Goal: Information Seeking & Learning: Understand process/instructions

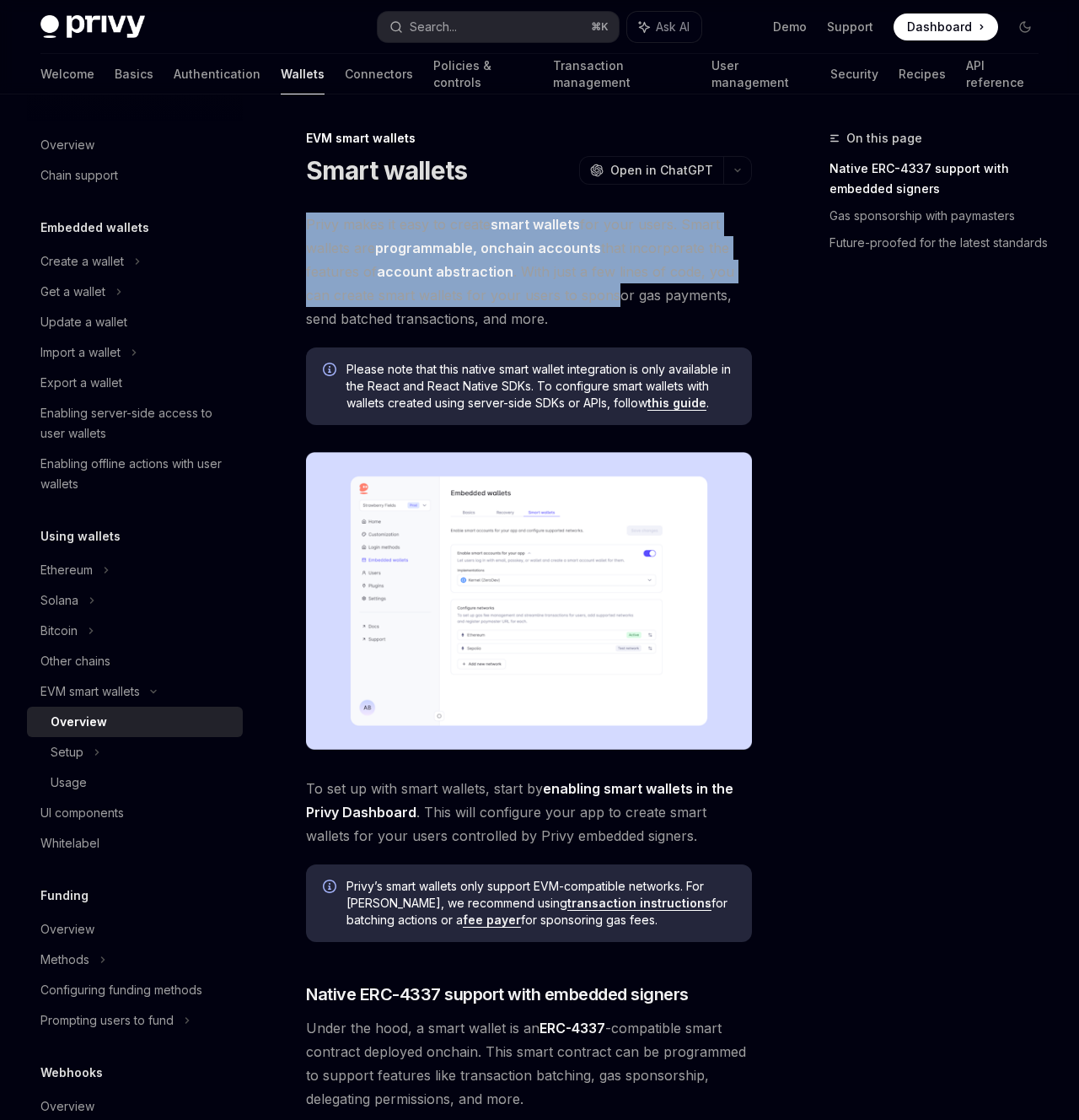
drag, startPoint x: 298, startPoint y: 224, endPoint x: 617, endPoint y: 304, distance: 328.9
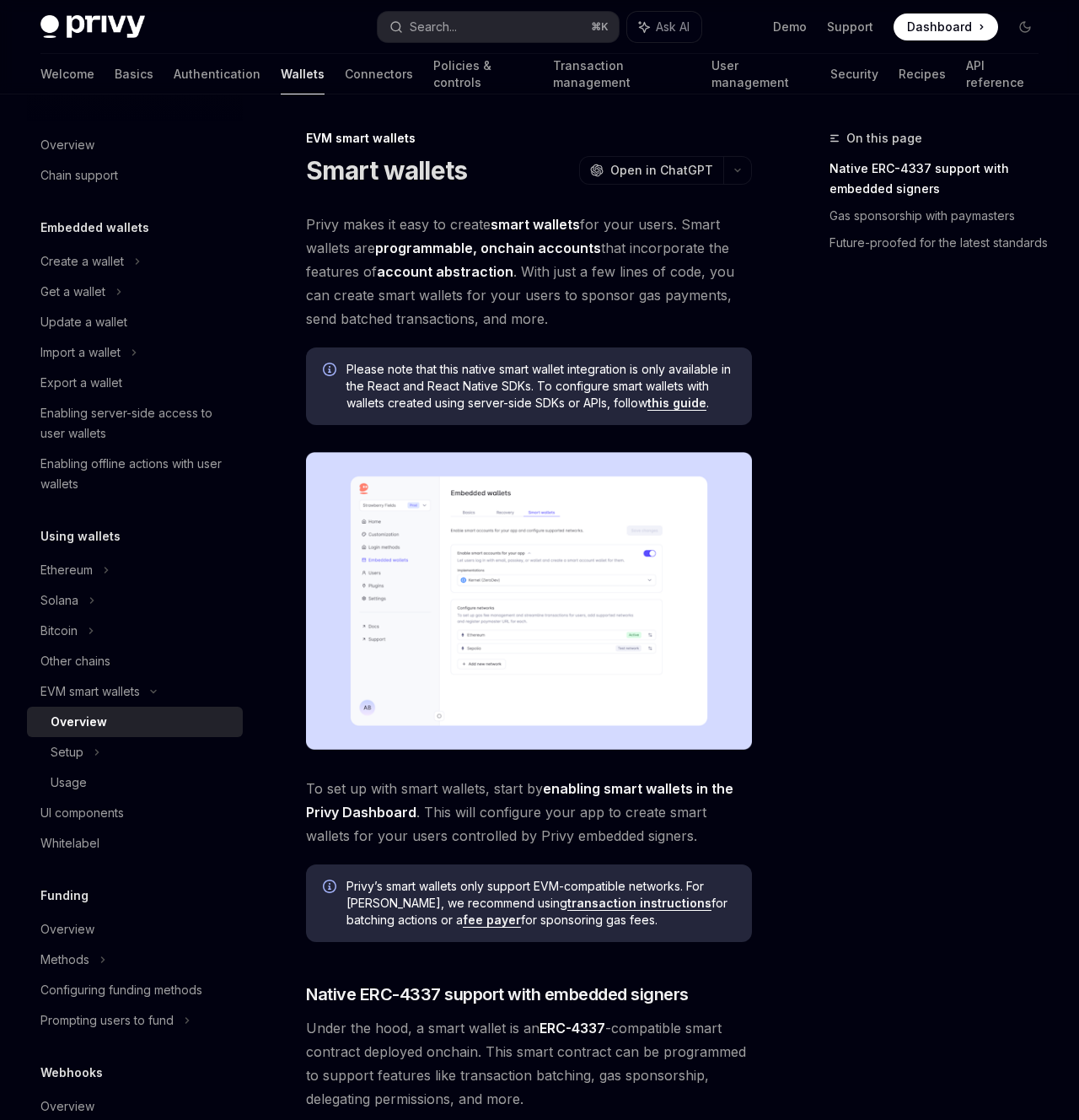
click at [615, 308] on span "Privy makes it easy to create smart wallets for your users. Smart wallets are p…" at bounding box center [529, 272] width 446 height 118
click at [613, 313] on span "Privy makes it easy to create smart wallets for your users. Smart wallets are p…" at bounding box center [529, 272] width 446 height 118
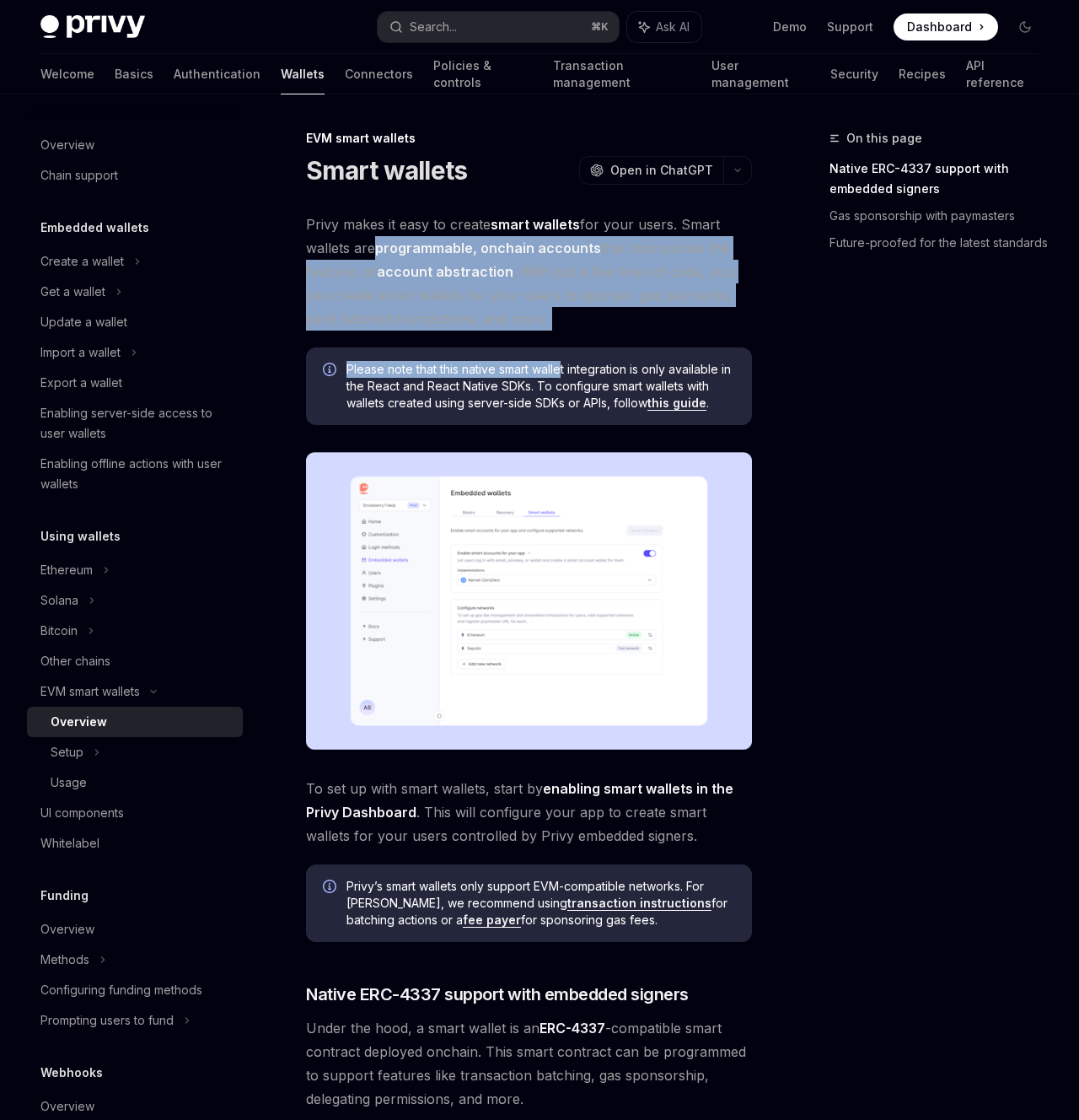
drag, startPoint x: 565, startPoint y: 363, endPoint x: 366, endPoint y: 253, distance: 227.4
click at [366, 253] on div "Privy makes it easy to create smart wallets for your users. Smart wallets are p…" at bounding box center [529, 1060] width 446 height 1694
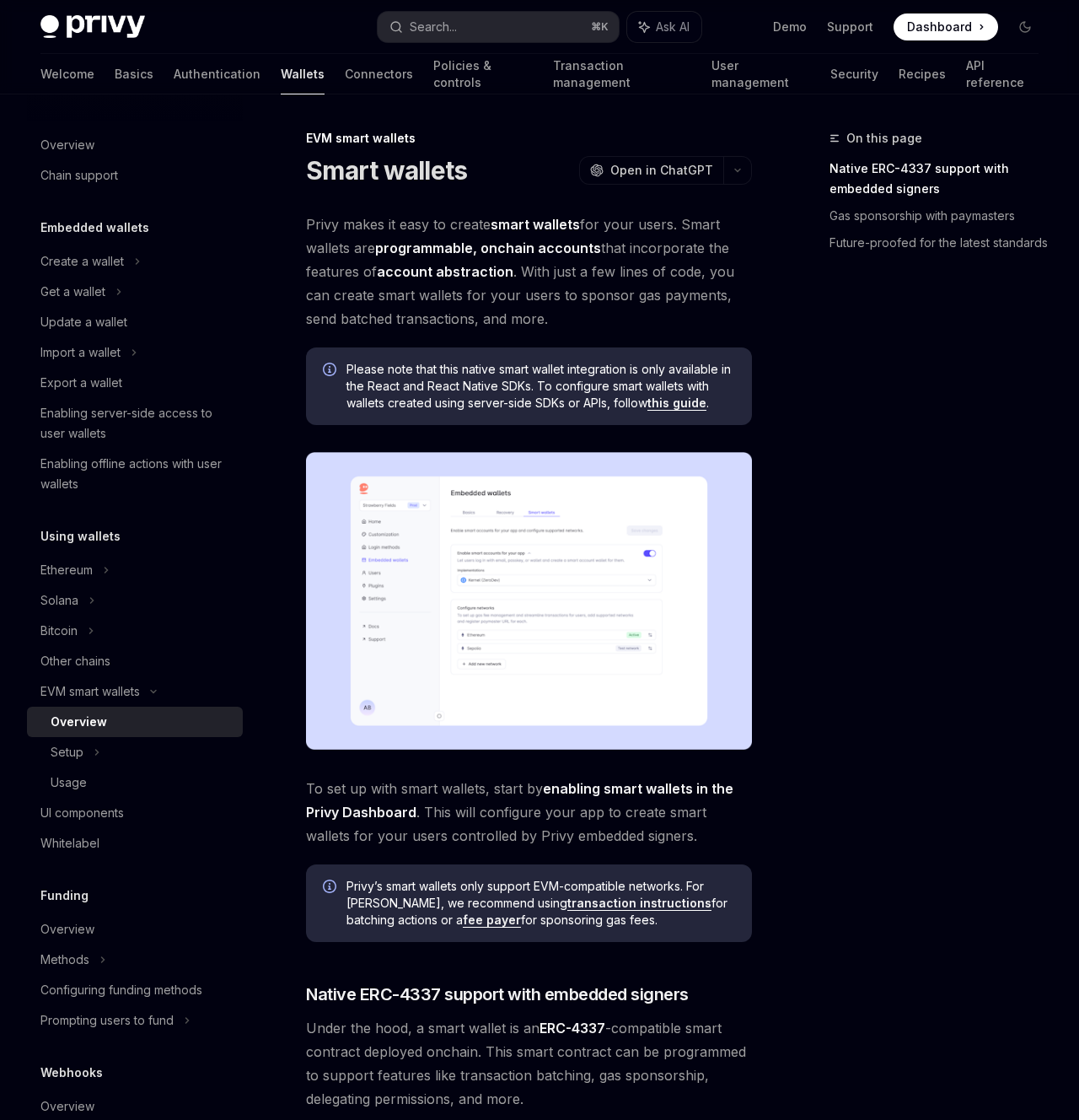
click at [487, 288] on span "Privy makes it easy to create smart wallets for your users. Smart wallets are p…" at bounding box center [529, 272] width 446 height 118
click at [562, 319] on span "Privy makes it easy to create smart wallets for your users. Smart wallets are p…" at bounding box center [529, 272] width 446 height 118
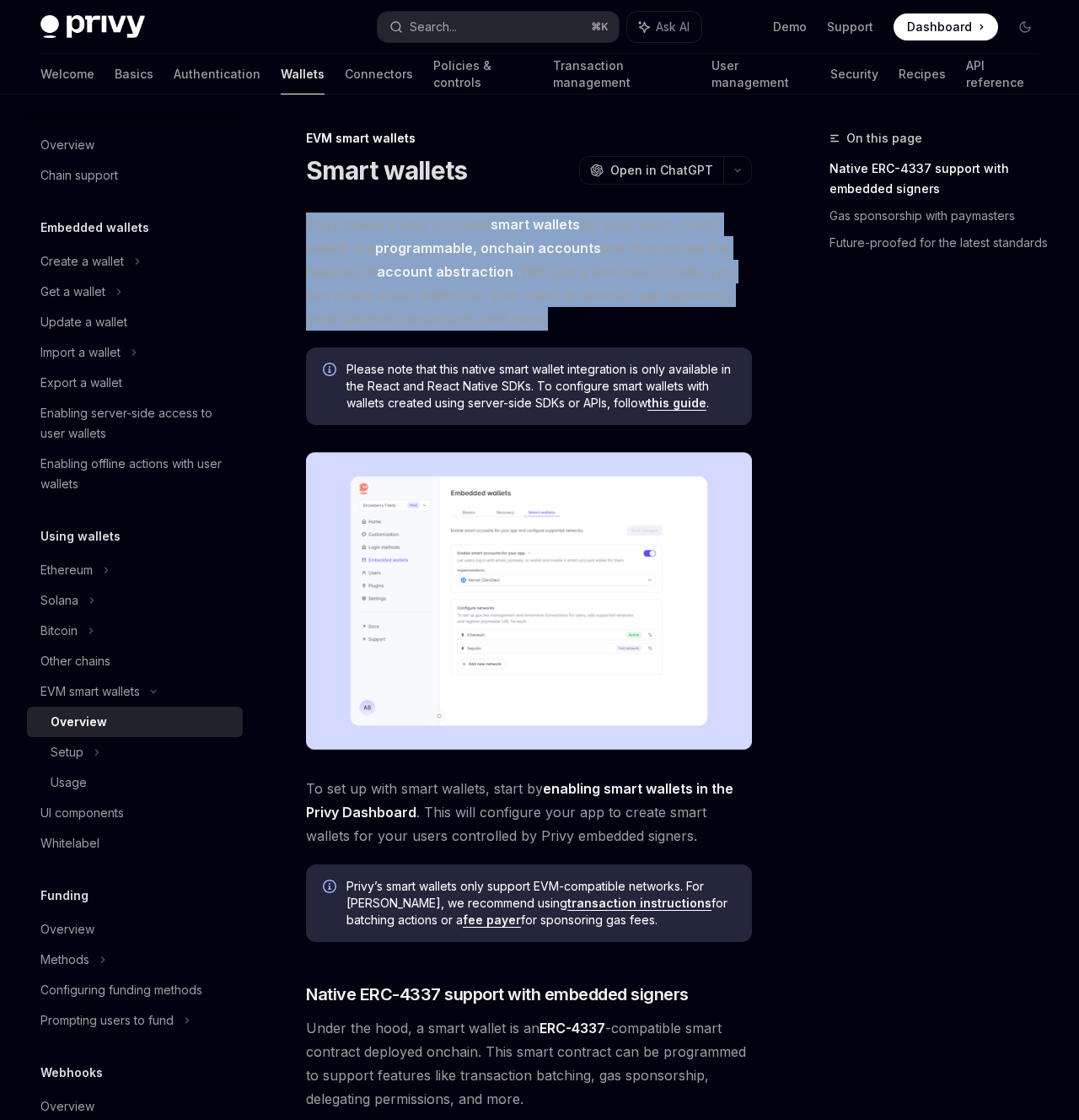
drag, startPoint x: 583, startPoint y: 307, endPoint x: 291, endPoint y: 224, distance: 303.6
click at [317, 226] on span "Privy makes it easy to create smart wallets for your users. Smart wallets are p…" at bounding box center [529, 272] width 446 height 118
drag, startPoint x: 314, startPoint y: 225, endPoint x: 584, endPoint y: 323, distance: 287.2
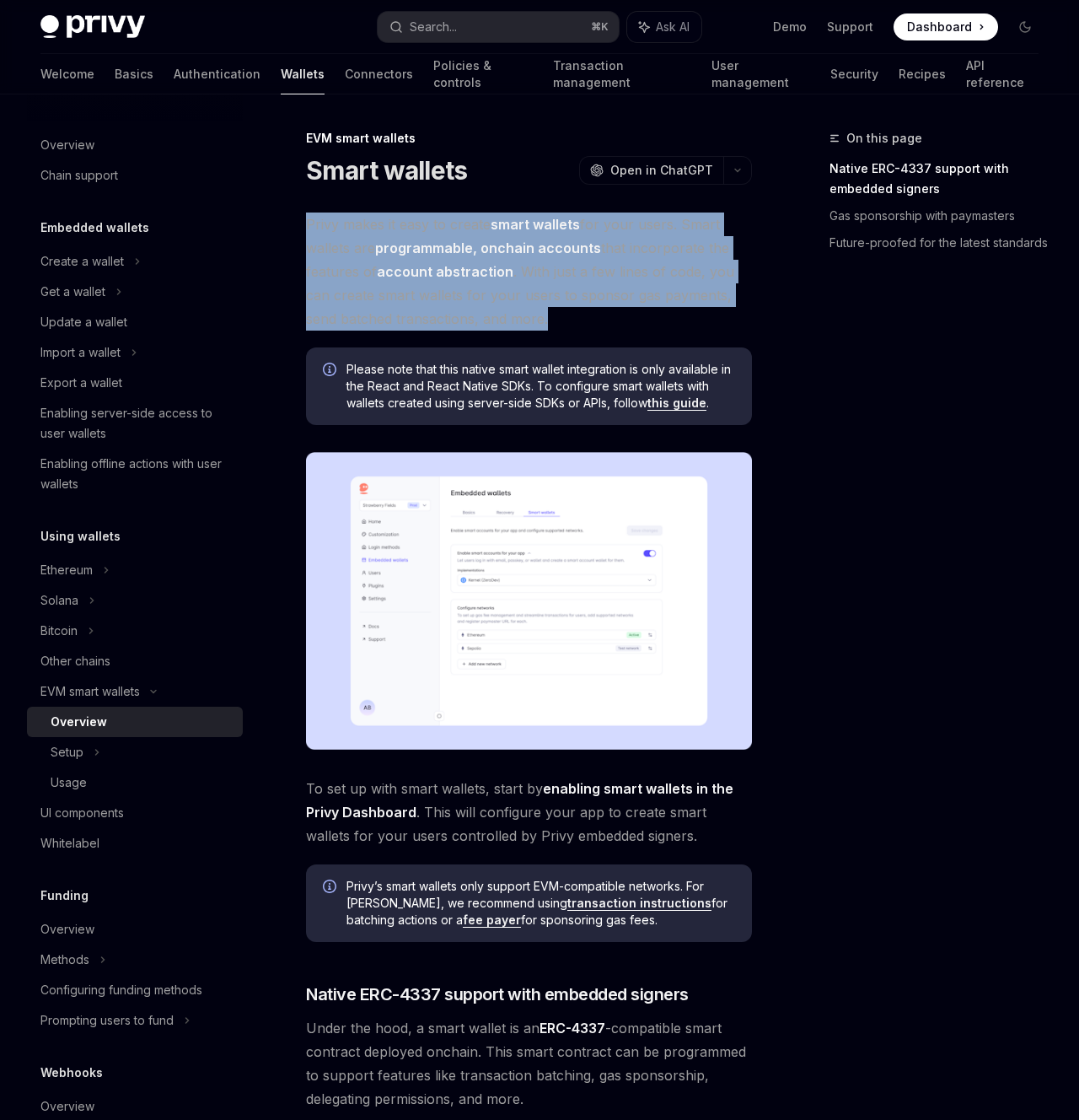
click at [584, 323] on span "Privy makes it easy to create smart wallets for your users. Smart wallets are p…" at bounding box center [529, 272] width 446 height 118
drag, startPoint x: 568, startPoint y: 318, endPoint x: 302, endPoint y: 231, distance: 279.9
click at [766, 215] on div "On this page Native ERC-4337 support with embedded signers Gas sponsorship with…" at bounding box center [540, 1126] width 1025 height 2063
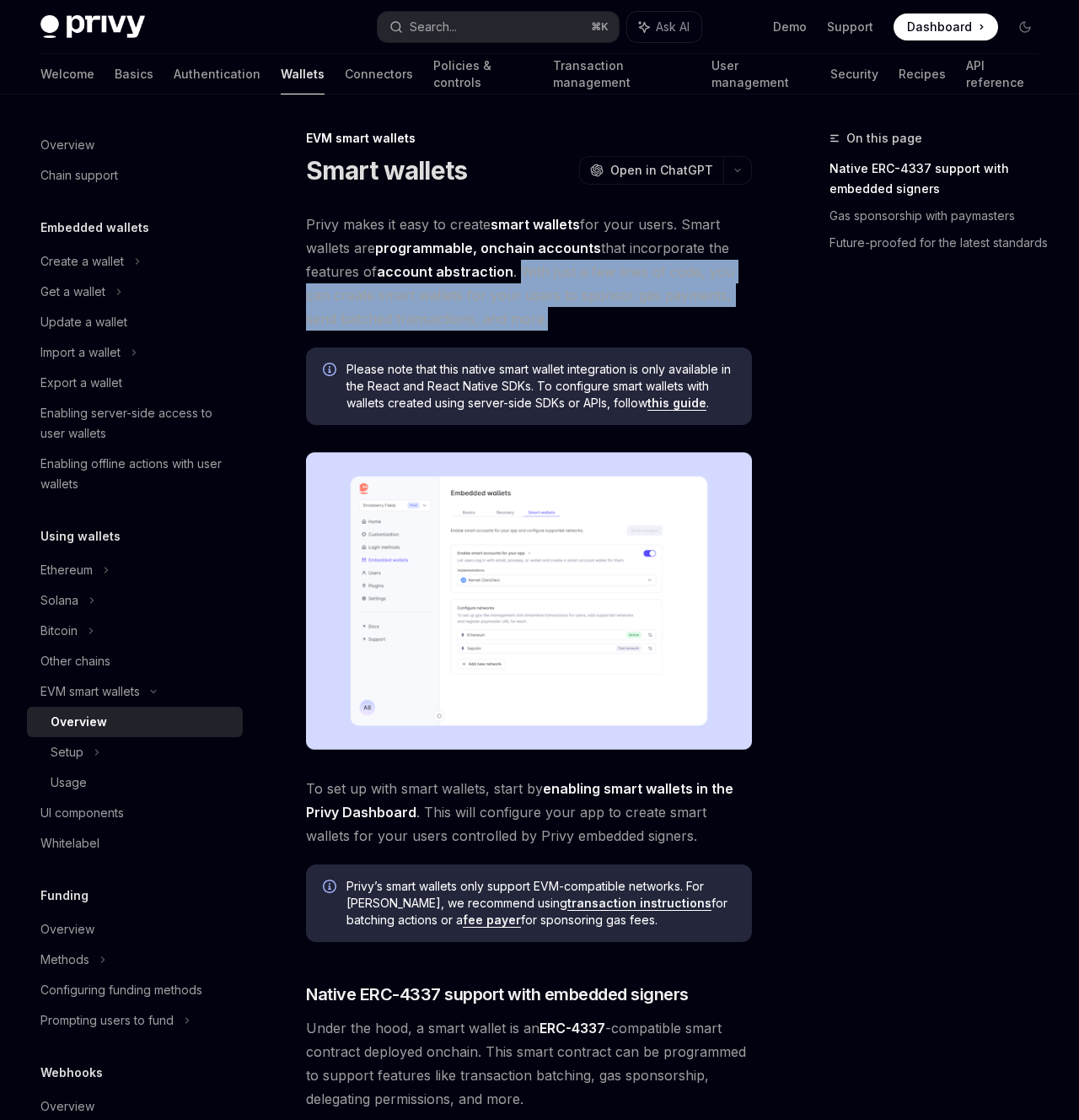
drag, startPoint x: 560, startPoint y: 323, endPoint x: 520, endPoint y: 275, distance: 62.5
click at [520, 275] on span "Privy makes it easy to create smart wallets for your users. Smart wallets are p…" at bounding box center [529, 272] width 446 height 118
click at [568, 312] on span "Privy makes it easy to create smart wallets for your users. Smart wallets are p…" at bounding box center [529, 272] width 446 height 118
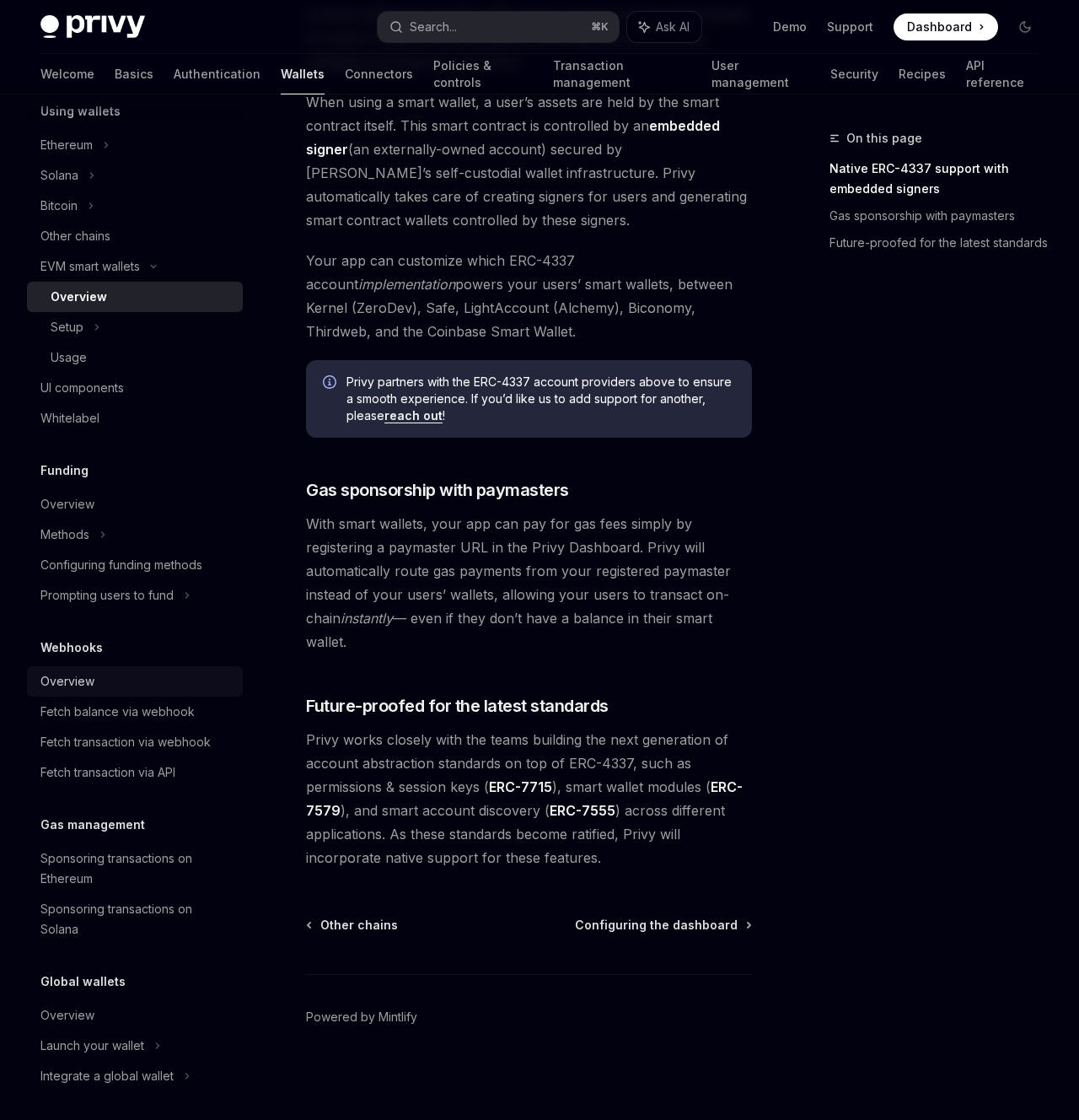
scroll to position [430, 0]
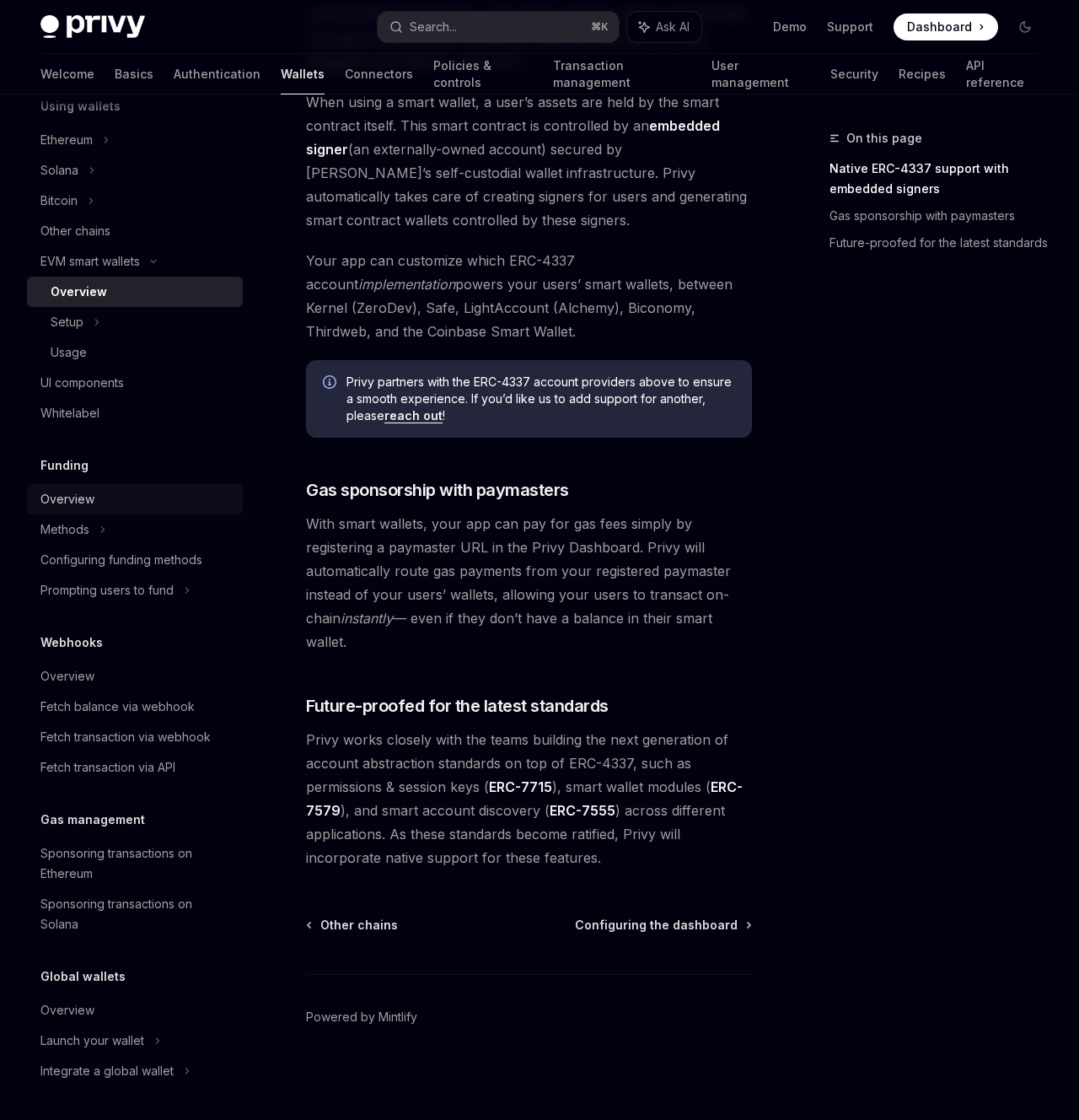
click at [103, 508] on div "Overview" at bounding box center [137, 499] width 192 height 20
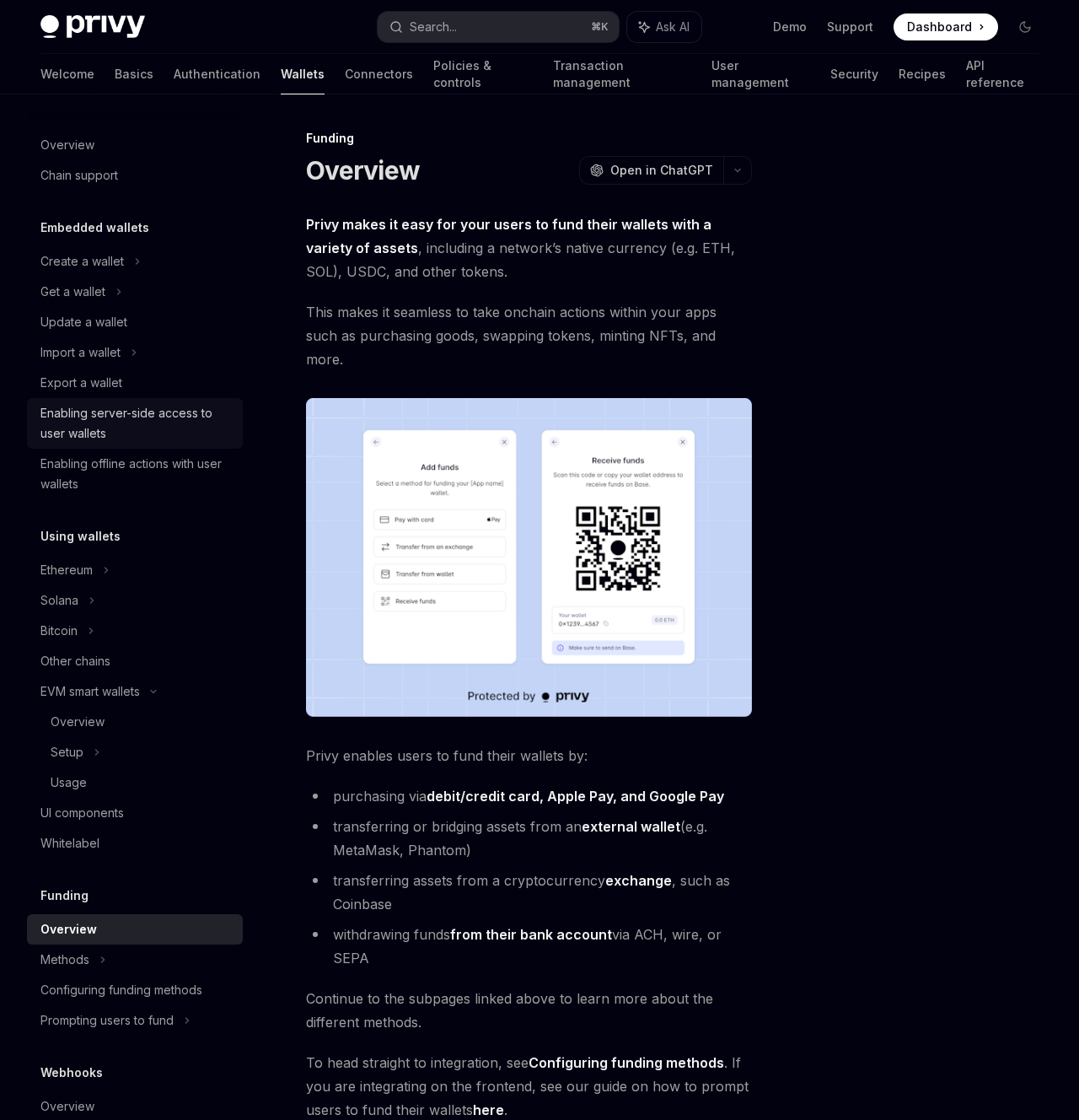
click at [108, 418] on div "Enabling server-side access to user wallets" at bounding box center [137, 423] width 192 height 41
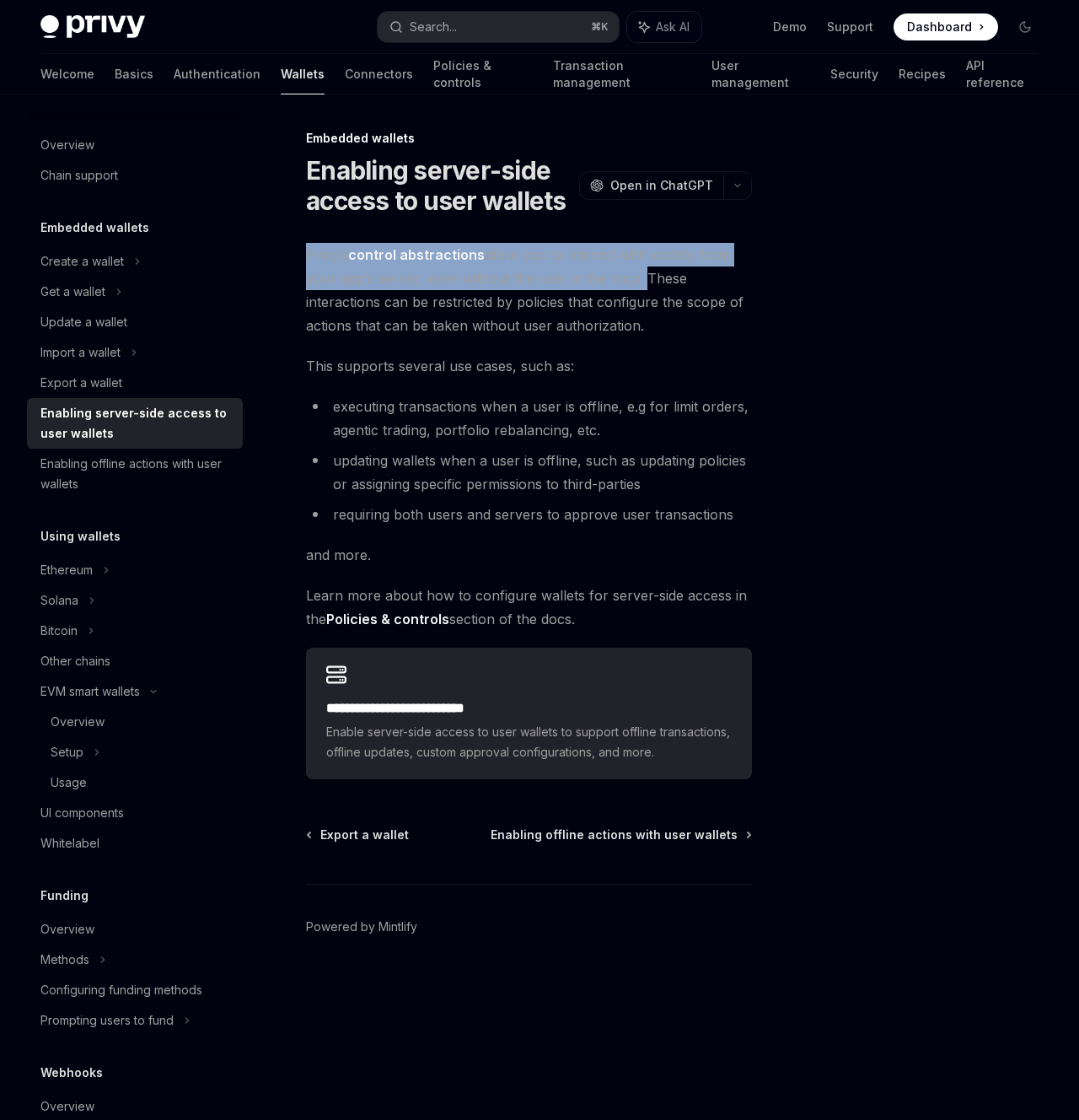
drag, startPoint x: 306, startPoint y: 252, endPoint x: 637, endPoint y: 282, distance: 332.4
click at [637, 282] on span "Privy’s control abstractions allow you to interact with wallets from your app’s…" at bounding box center [529, 291] width 446 height 95
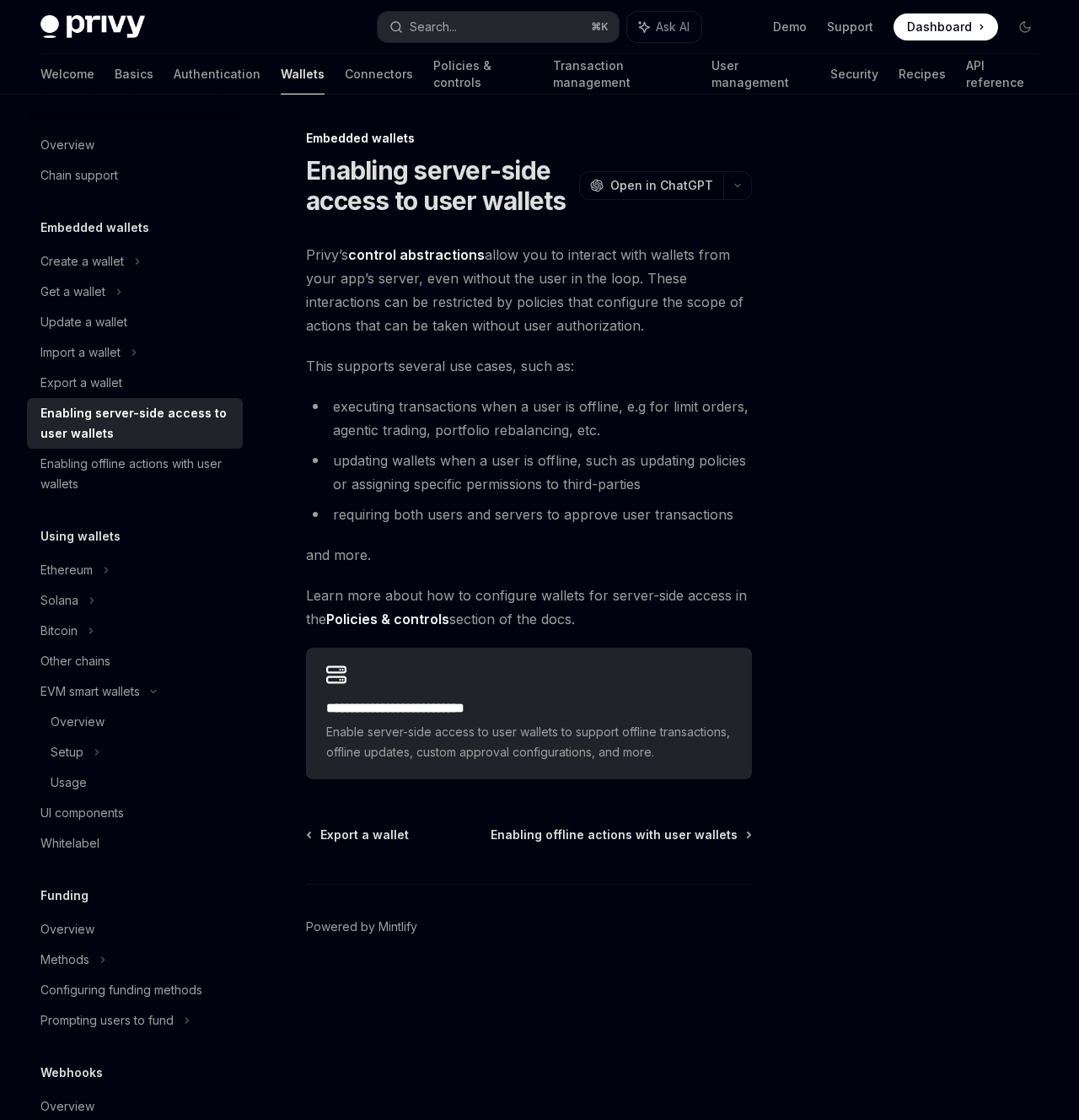
click at [637, 282] on span "Privy’s control abstractions allow you to interact with wallets from your app’s…" at bounding box center [529, 291] width 446 height 95
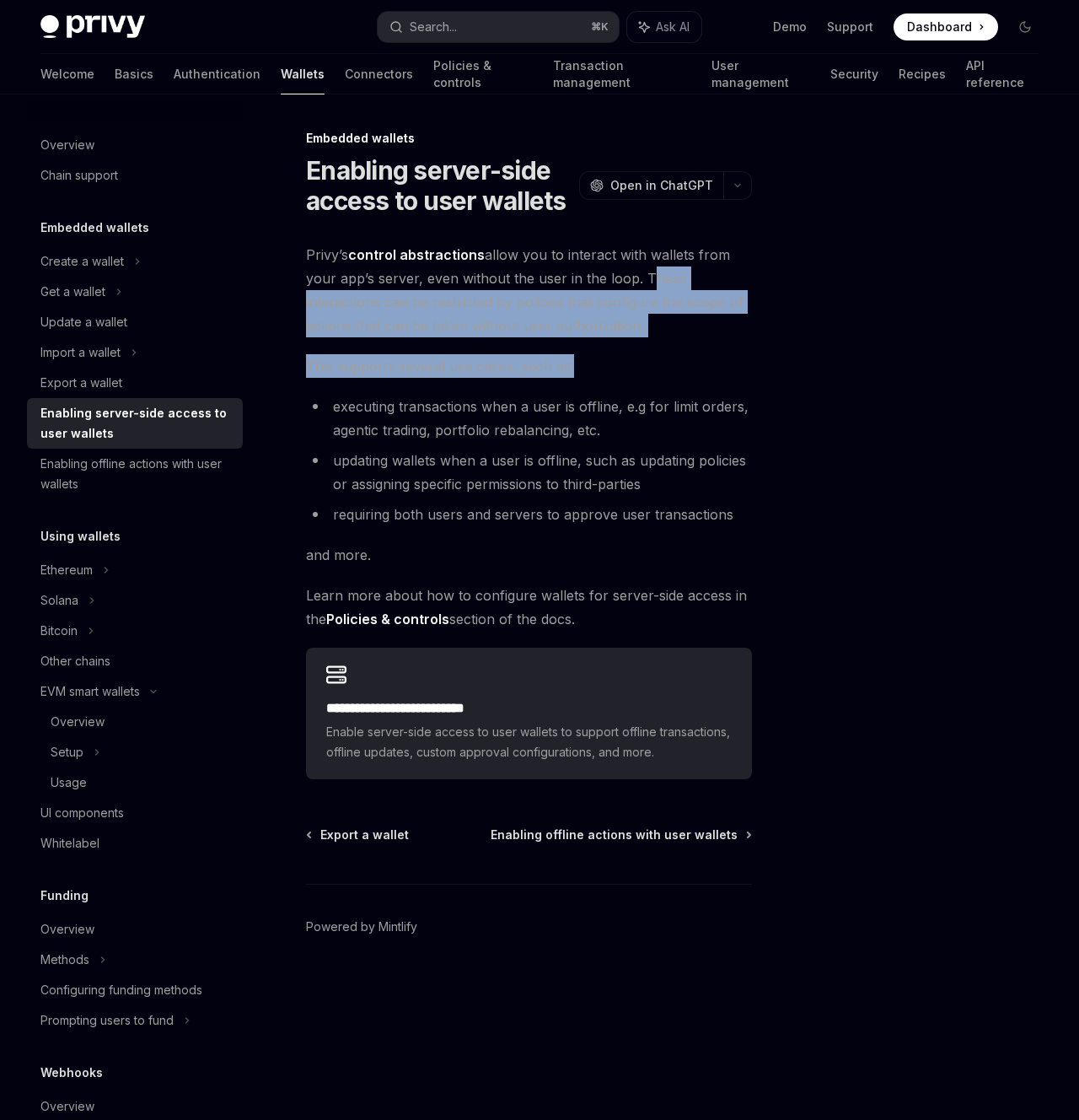
drag, startPoint x: 648, startPoint y: 289, endPoint x: 666, endPoint y: 361, distance: 74.2
click at [666, 361] on div "**********" at bounding box center [529, 511] width 446 height 536
click at [666, 361] on span "This supports several use cases, such as:" at bounding box center [529, 366] width 446 height 24
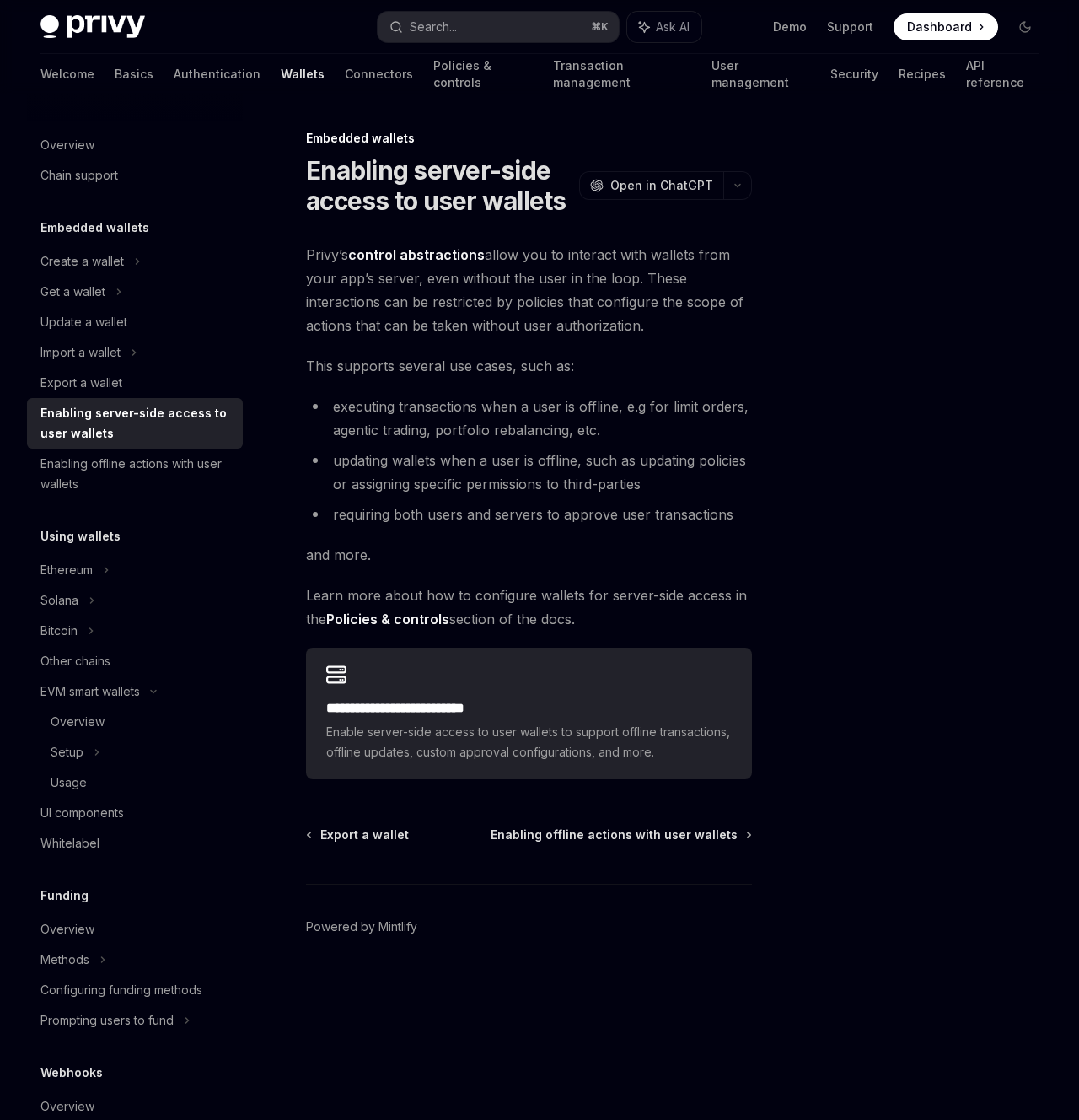
click at [386, 400] on li "executing transactions when a user is offline, e.g for limit orders, agentic tr…" at bounding box center [529, 418] width 446 height 47
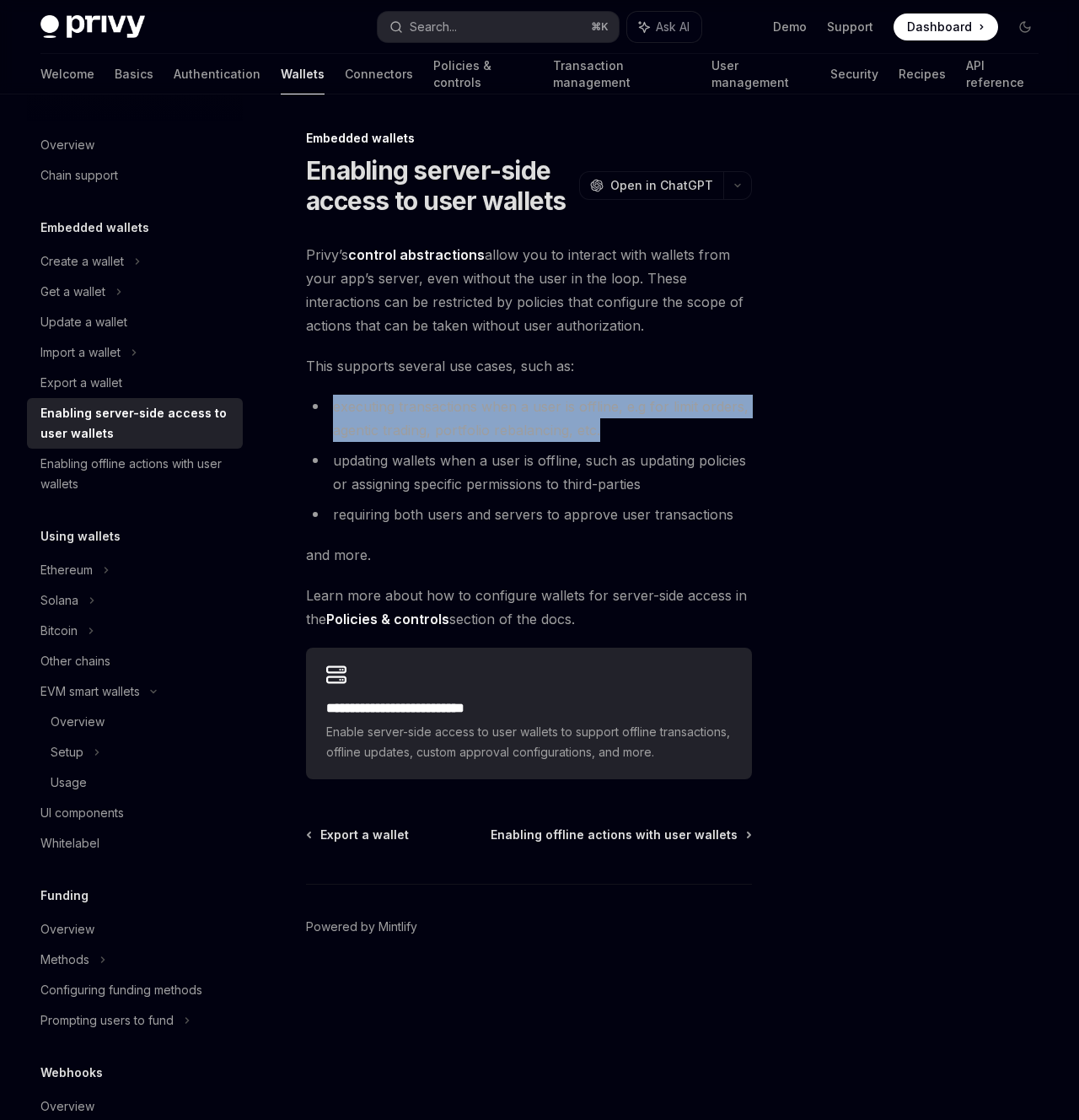
drag, startPoint x: 319, startPoint y: 406, endPoint x: 622, endPoint y: 426, distance: 303.7
click at [622, 426] on li "executing transactions when a user is offline, e.g for limit orders, agentic tr…" at bounding box center [529, 418] width 446 height 47
click at [623, 427] on li "executing transactions when a user is offline, e.g for limit orders, agentic tr…" at bounding box center [529, 418] width 446 height 47
drag, startPoint x: 655, startPoint y: 435, endPoint x: 299, endPoint y: 408, distance: 357.0
click at [299, 408] on div "**********" at bounding box center [371, 624] width 768 height 992
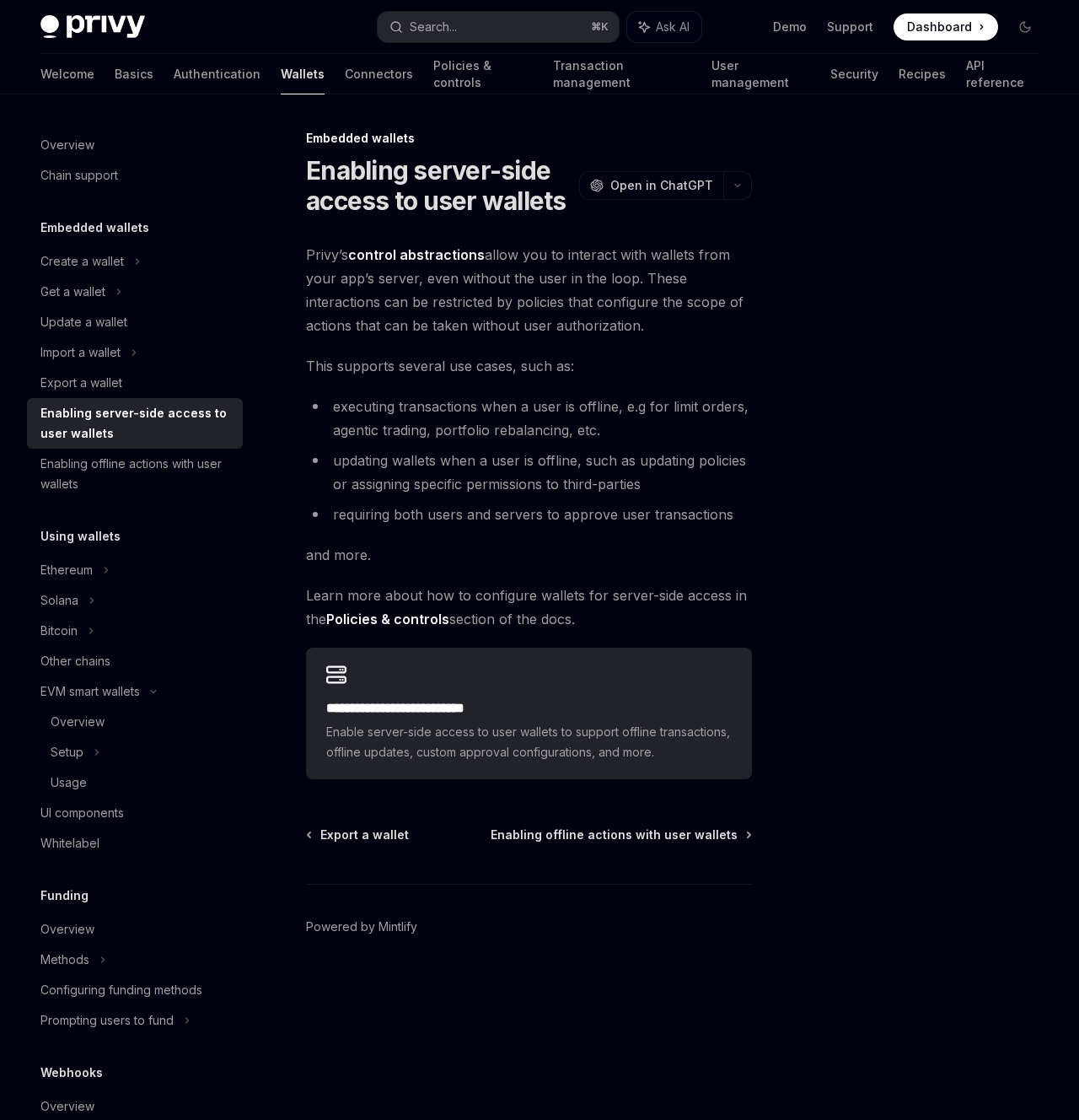
click at [334, 451] on li "updating wallets when a user is offline, such as updating policies or assigning…" at bounding box center [529, 472] width 446 height 47
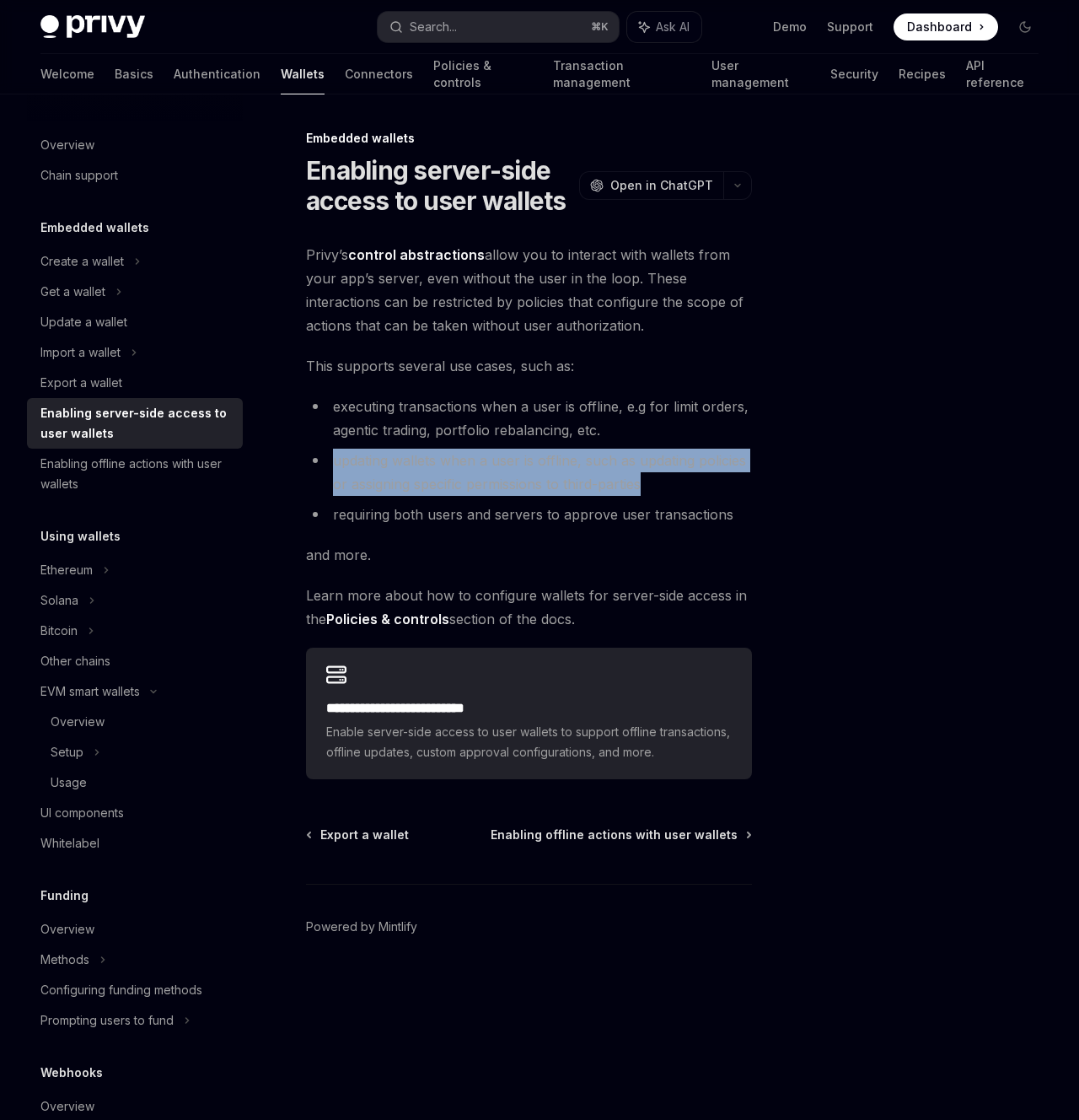
drag, startPoint x: 329, startPoint y: 451, endPoint x: 649, endPoint y: 475, distance: 320.9
click at [649, 475] on li "updating wallets when a user is offline, such as updating policies or assigning…" at bounding box center [529, 472] width 446 height 47
click at [657, 483] on li "updating wallets when a user is offline, such as updating policies or assigning…" at bounding box center [529, 472] width 446 height 47
drag, startPoint x: 657, startPoint y: 483, endPoint x: 583, endPoint y: 466, distance: 75.9
click at [583, 466] on li "updating wallets when a user is offline, such as updating policies or assigning…" at bounding box center [529, 472] width 446 height 47
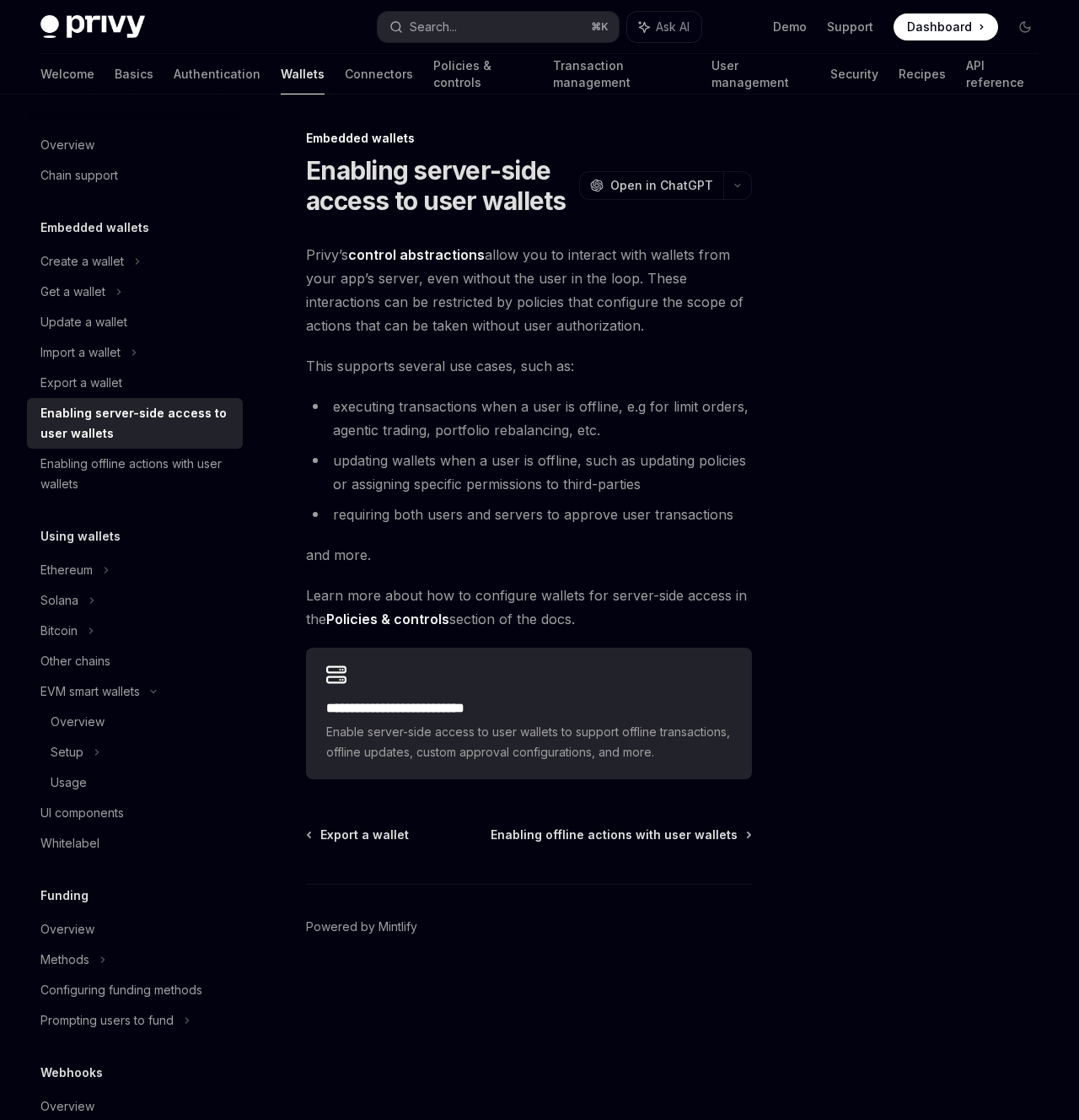
click at [465, 514] on li "requiring both users and servers to approve user transactions" at bounding box center [529, 514] width 446 height 24
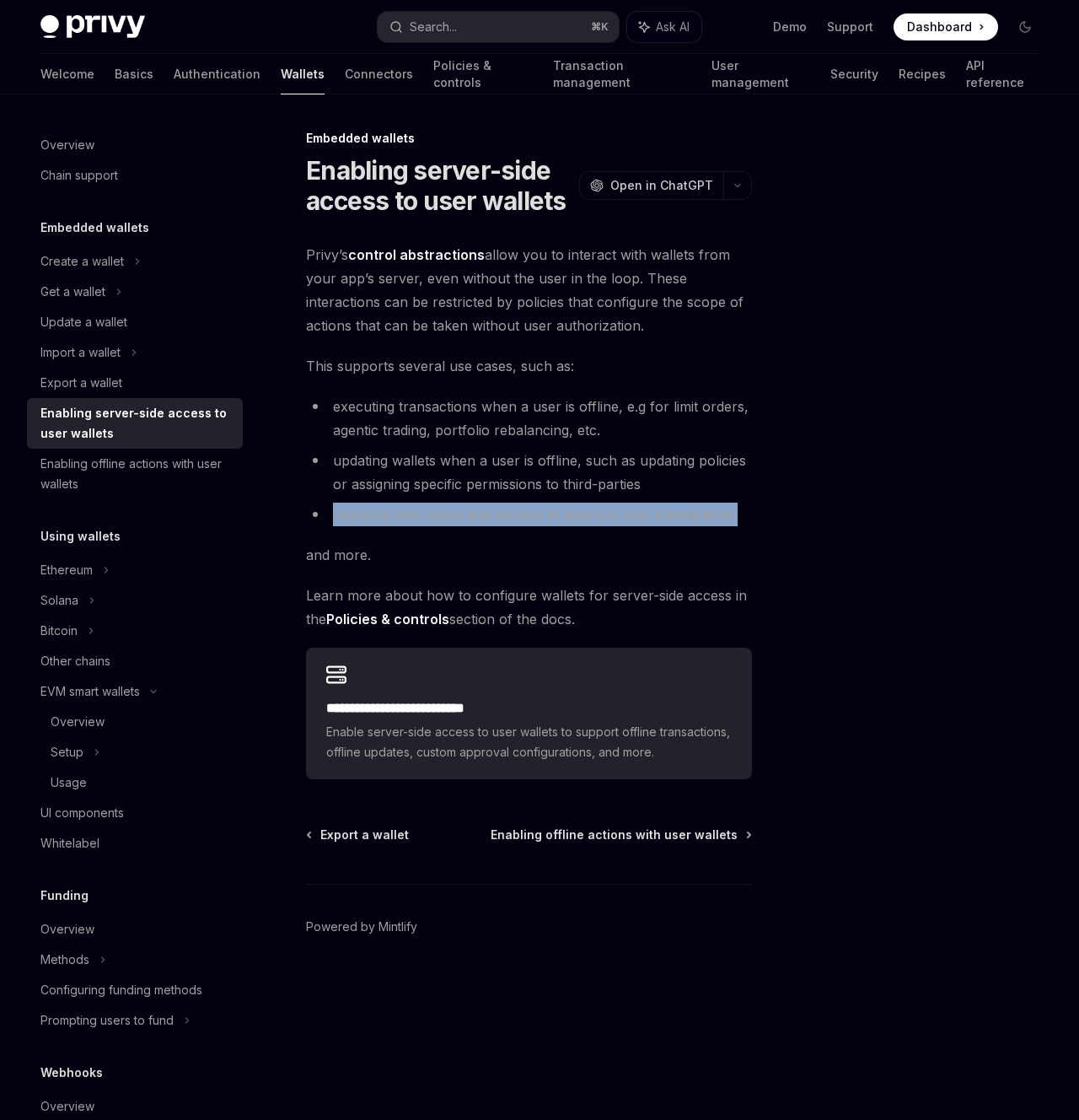
click at [465, 514] on li "requiring both users and servers to approve user transactions" at bounding box center [529, 514] width 446 height 24
click at [436, 531] on div "**********" at bounding box center [529, 511] width 446 height 536
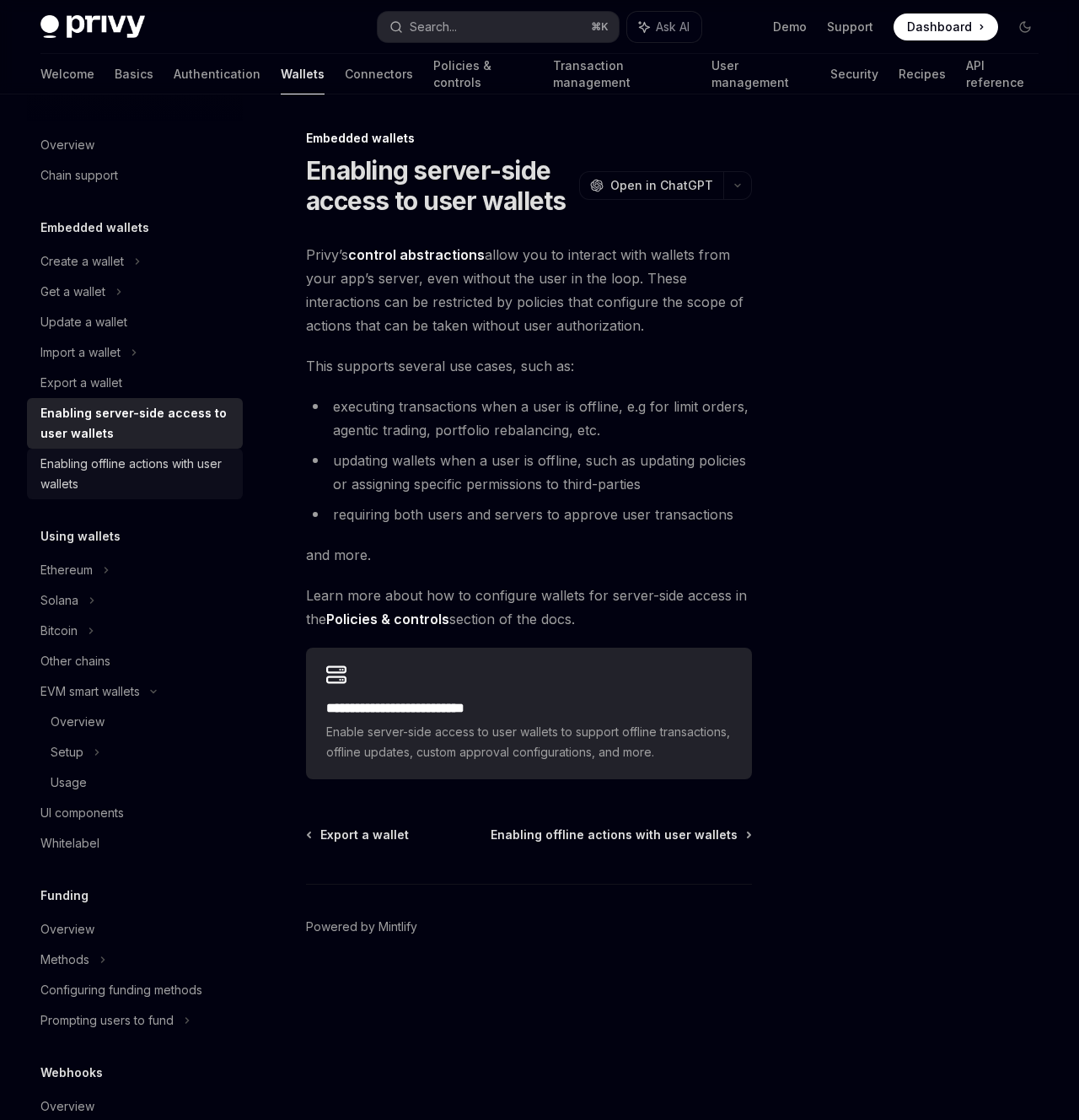
click at [172, 487] on div "Enabling offline actions with user wallets" at bounding box center [137, 474] width 192 height 41
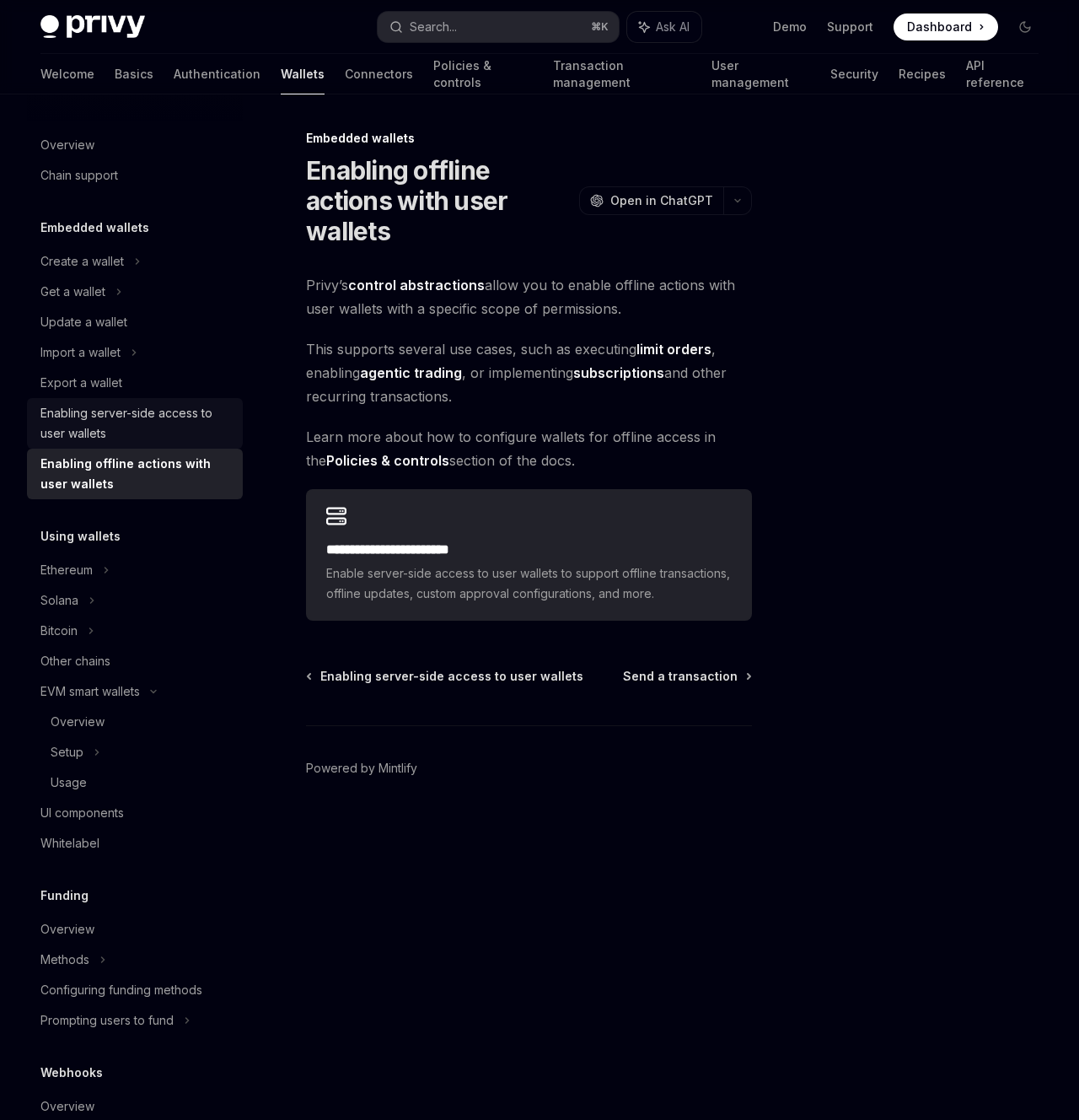
click at [164, 435] on div "Enabling server-side access to user wallets" at bounding box center [137, 423] width 192 height 41
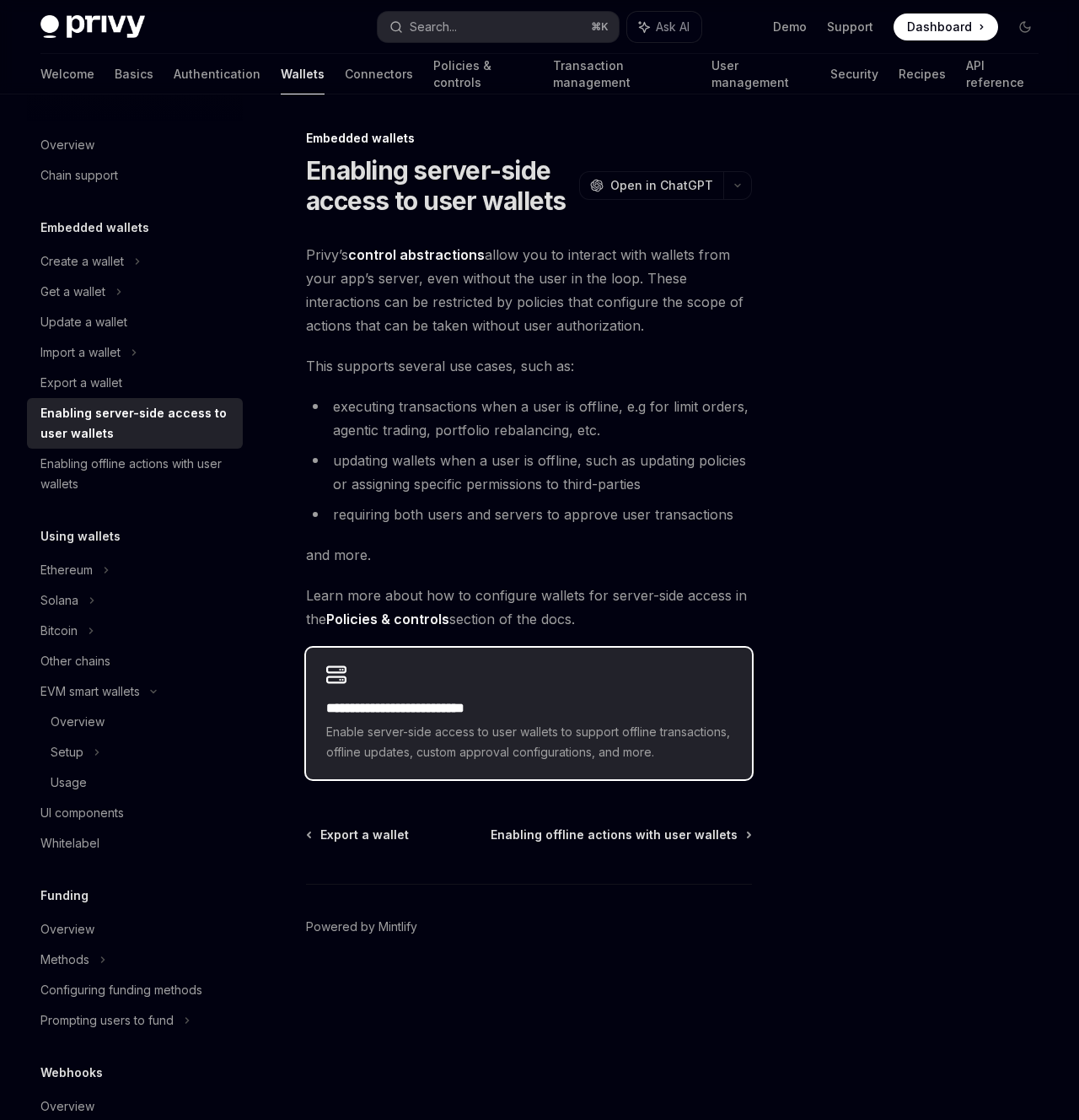
click at [395, 717] on h2 "**********" at bounding box center [529, 709] width 405 height 20
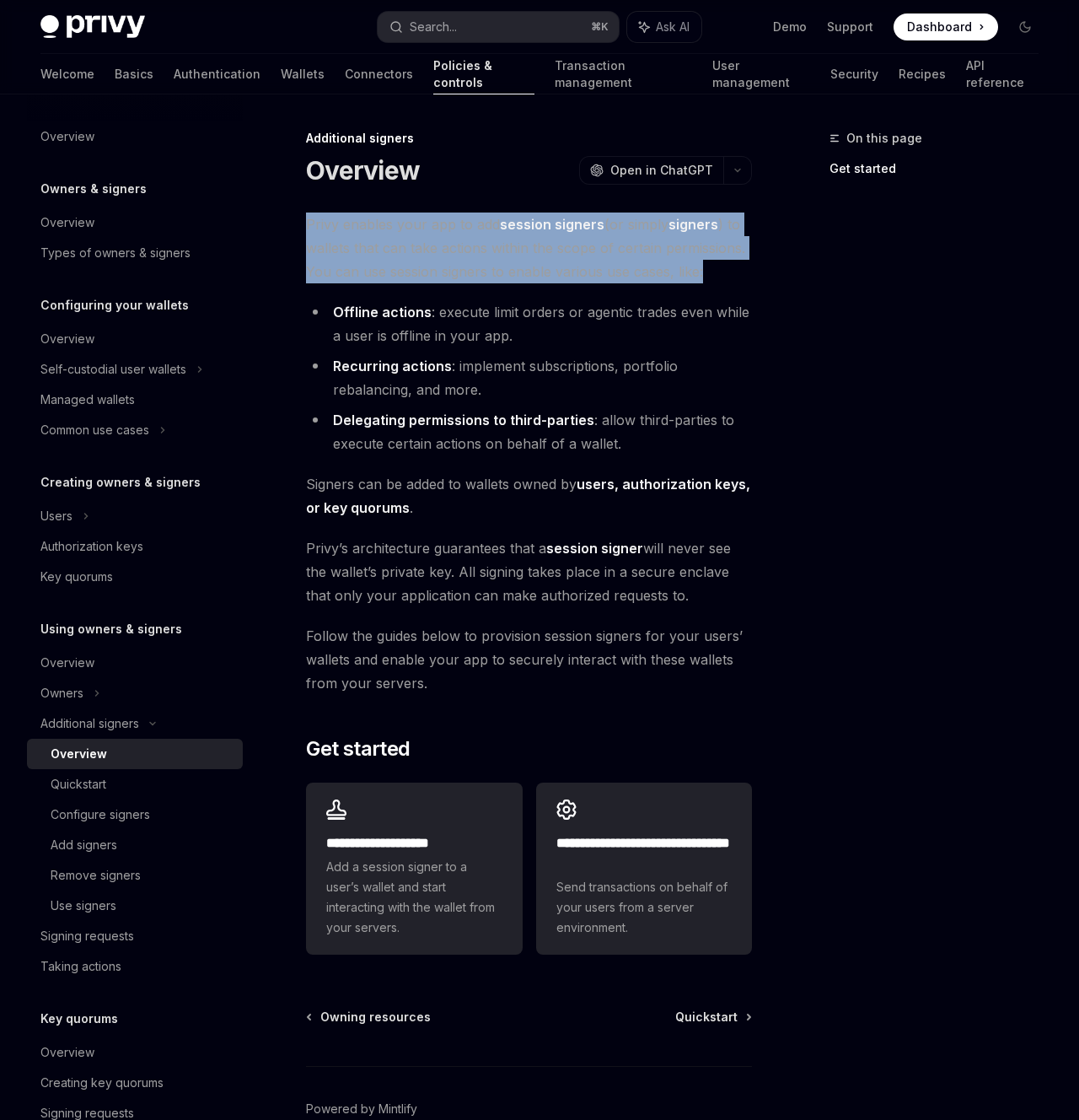
drag, startPoint x: 295, startPoint y: 223, endPoint x: 735, endPoint y: 277, distance: 443.3
click at [735, 277] on div "**********" at bounding box center [371, 670] width 768 height 1084
click at [728, 269] on span "Privy enables your app to add session signers (or simply signers ) to wallets t…" at bounding box center [529, 248] width 446 height 71
drag, startPoint x: 728, startPoint y: 269, endPoint x: 295, endPoint y: 231, distance: 434.7
click at [295, 231] on div "**********" at bounding box center [371, 670] width 768 height 1084
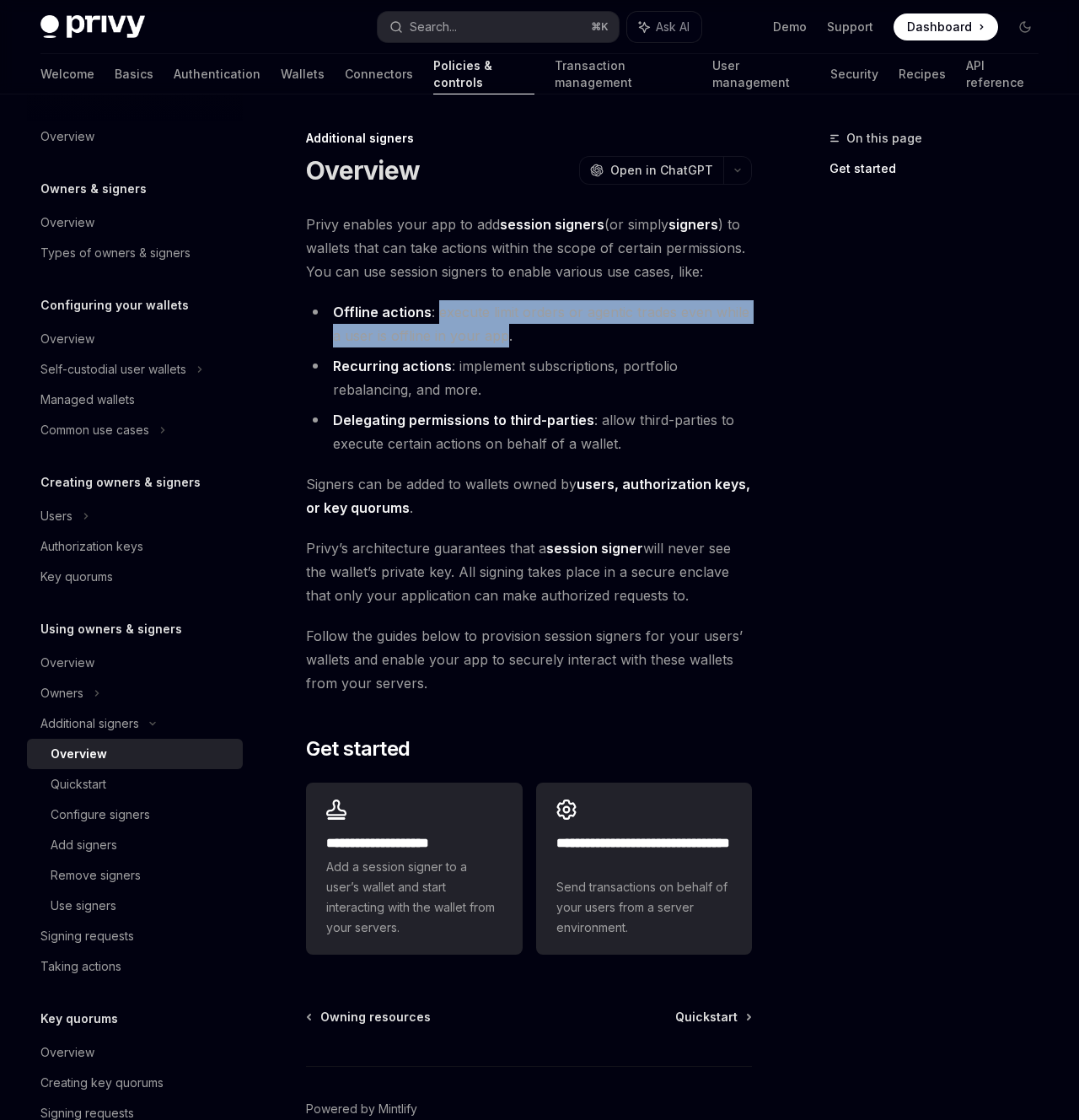
drag, startPoint x: 472, startPoint y: 318, endPoint x: 505, endPoint y: 334, distance: 36.7
click at [505, 334] on li "Offline actions : execute limit orders or agentic trades even while a user is o…" at bounding box center [529, 323] width 446 height 47
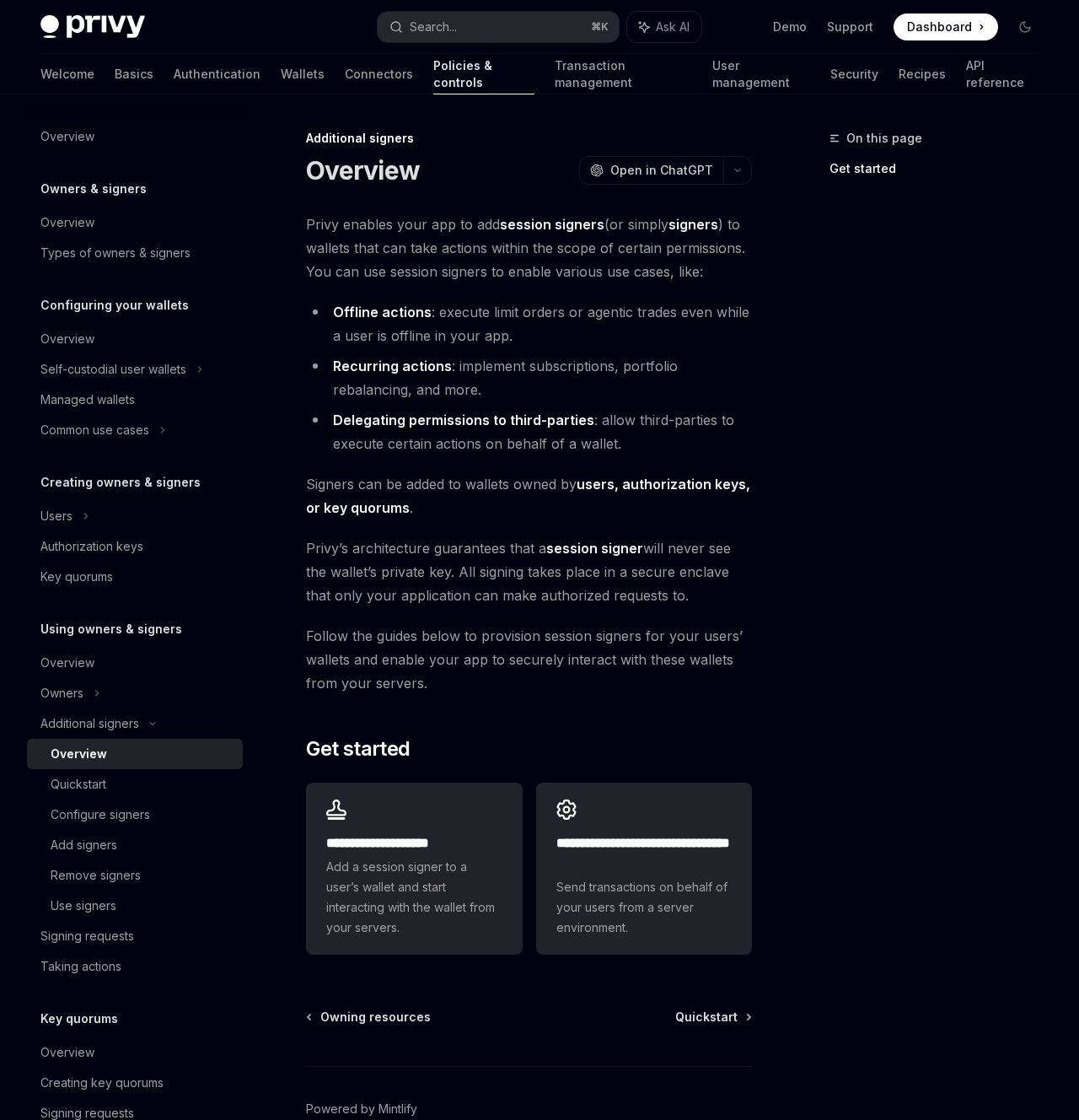
click at [510, 336] on li "Offline actions : execute limit orders or agentic trades even while a user is o…" at bounding box center [529, 323] width 446 height 47
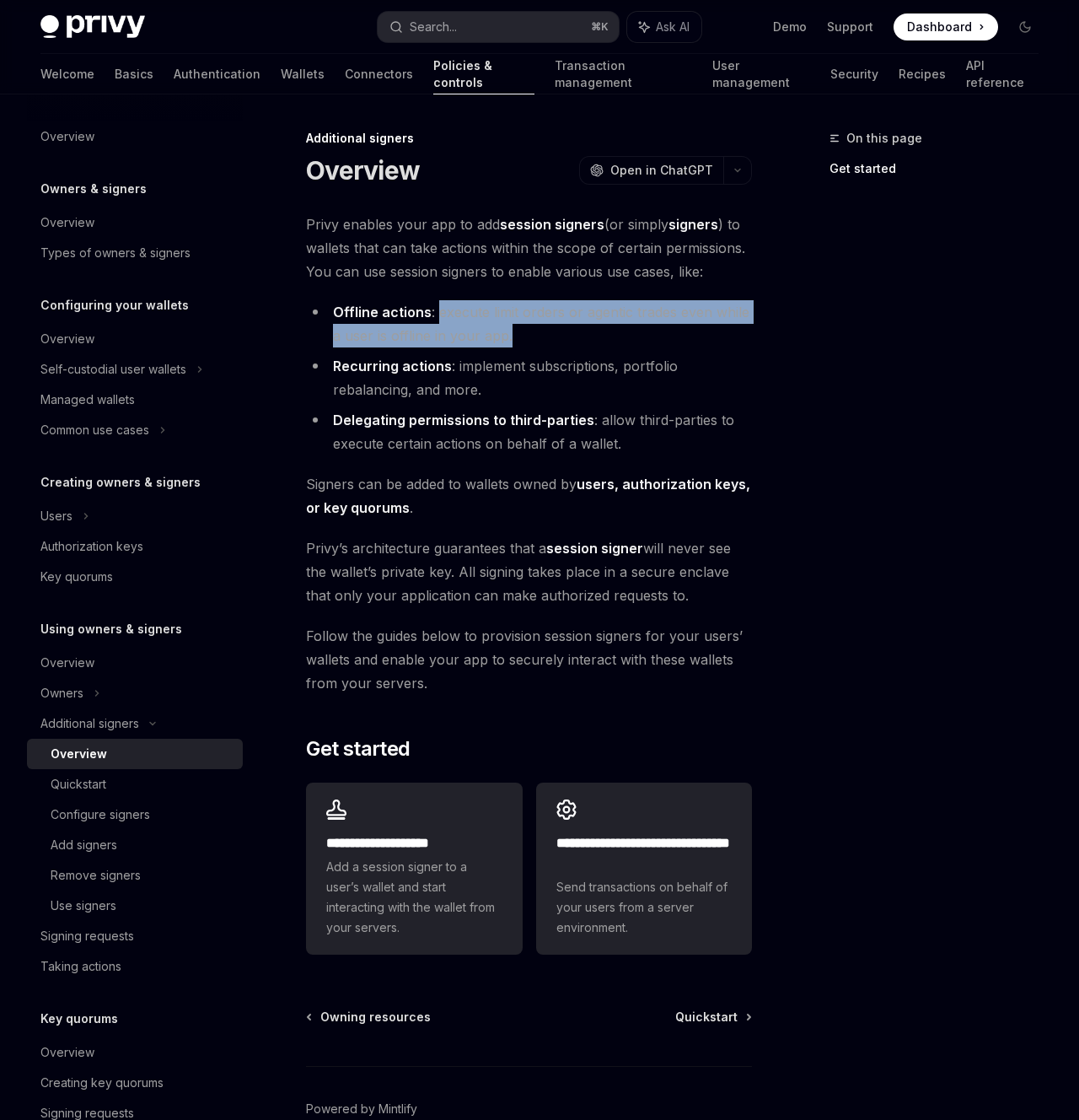
drag, startPoint x: 512, startPoint y: 337, endPoint x: 436, endPoint y: 317, distance: 78.6
click at [436, 317] on li "Offline actions : execute limit orders or agentic trades even while a user is o…" at bounding box center [529, 323] width 446 height 47
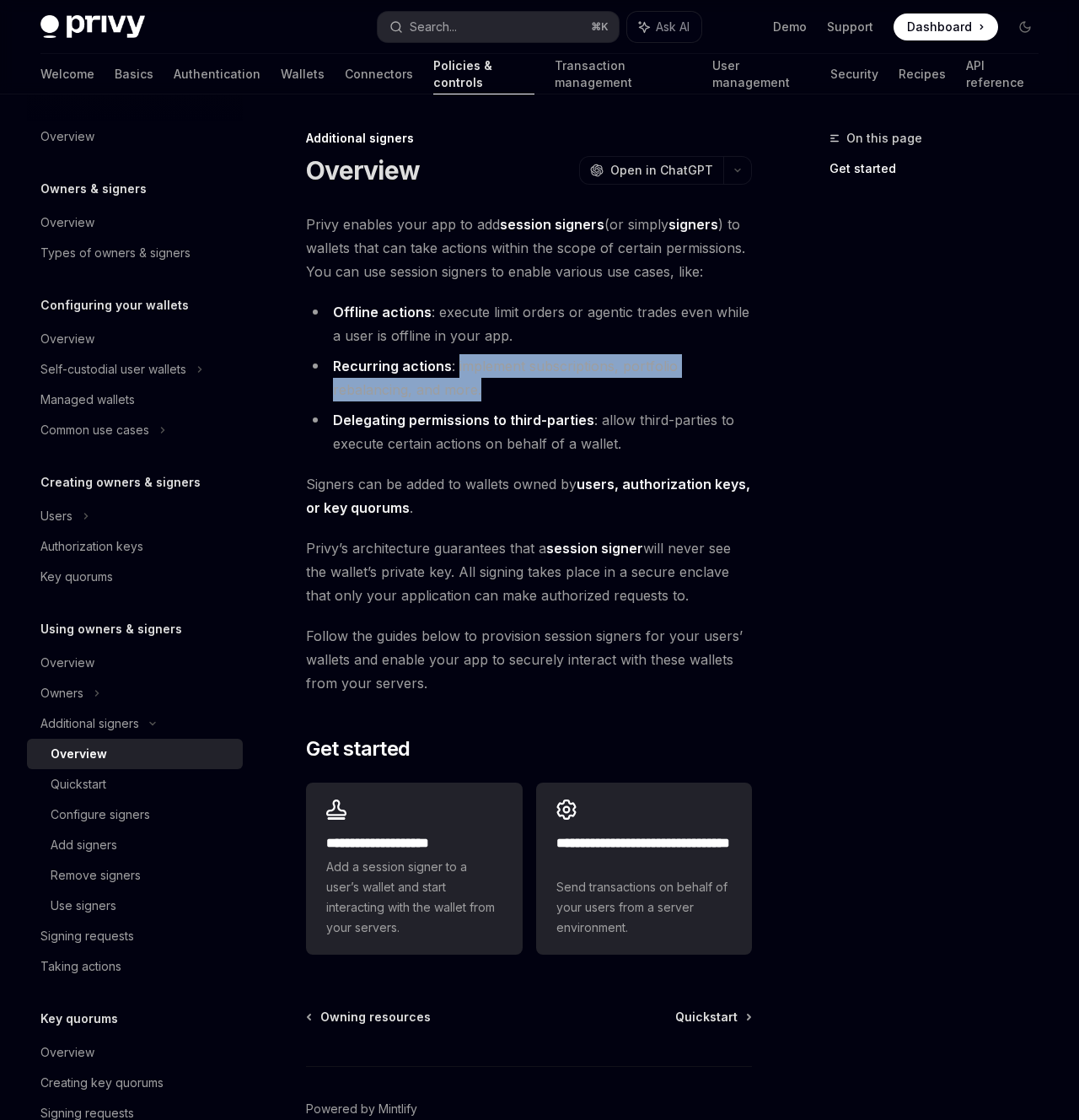
drag, startPoint x: 491, startPoint y: 380, endPoint x: 458, endPoint y: 363, distance: 37.1
click at [456, 363] on li "Recurring actions : implement subscriptions, portfolio rebalancing, and more." at bounding box center [529, 378] width 446 height 47
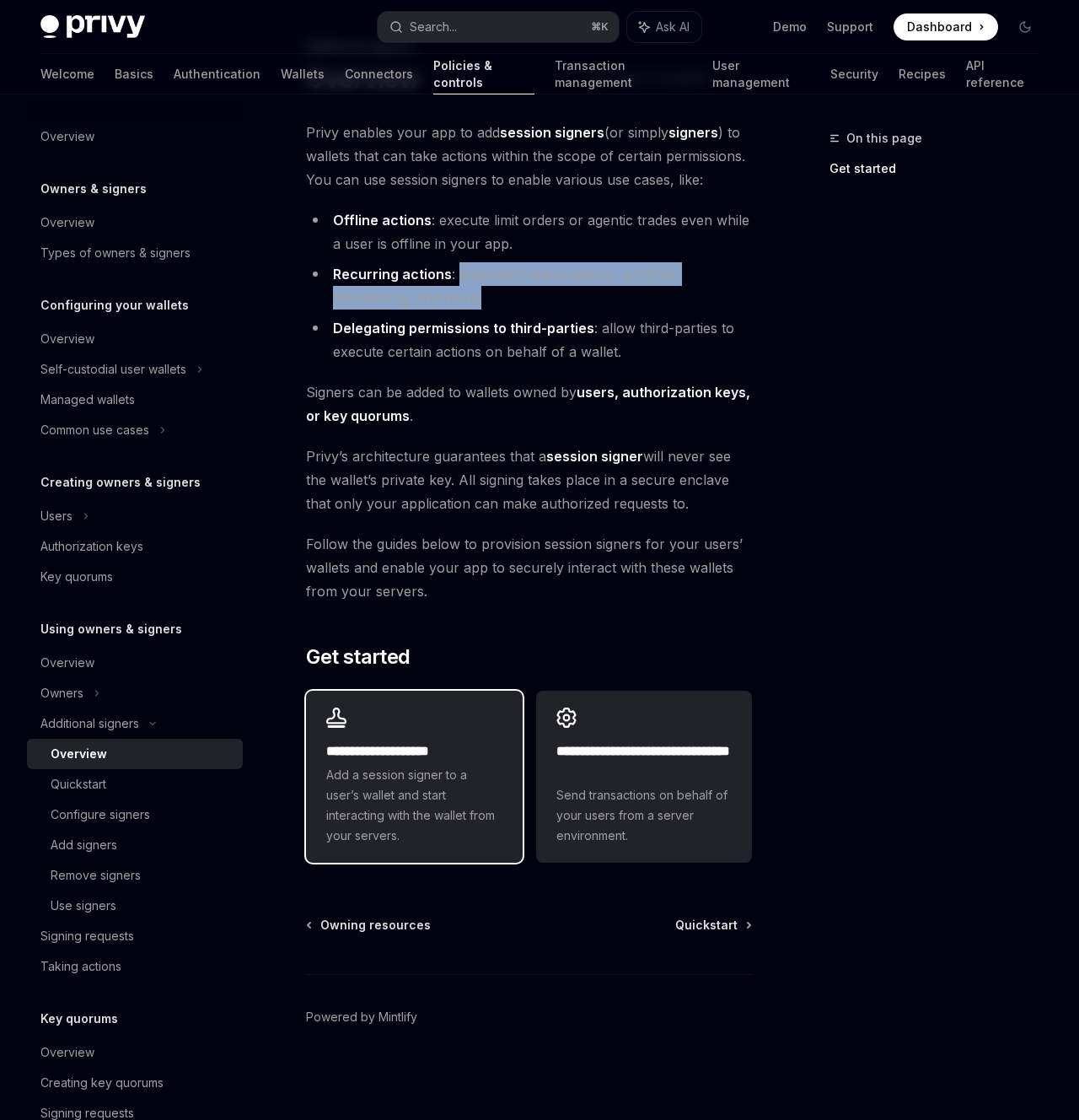
click at [464, 750] on h2 "**********" at bounding box center [414, 751] width 176 height 20
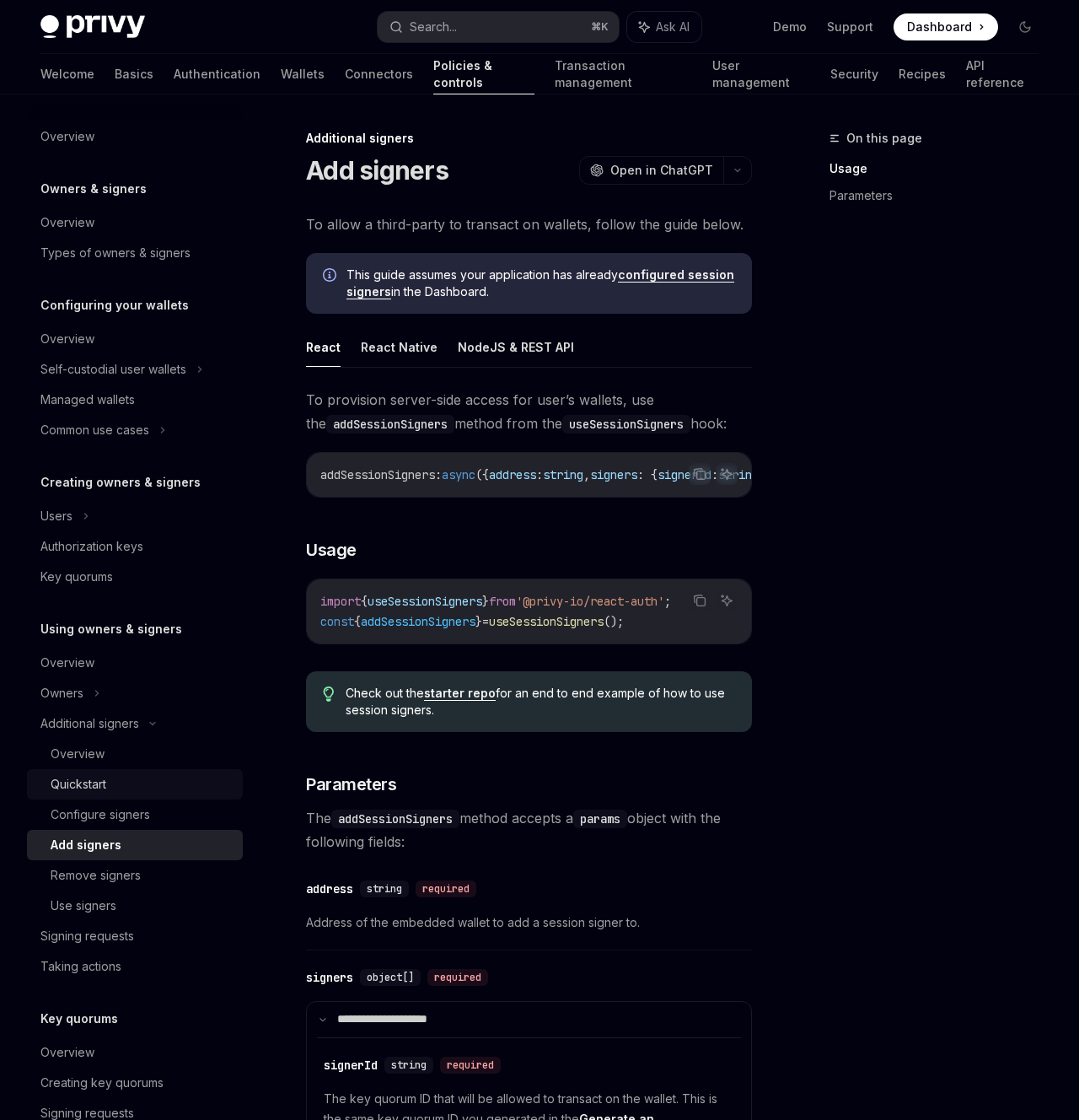
click at [134, 781] on div "Quickstart" at bounding box center [142, 784] width 182 height 20
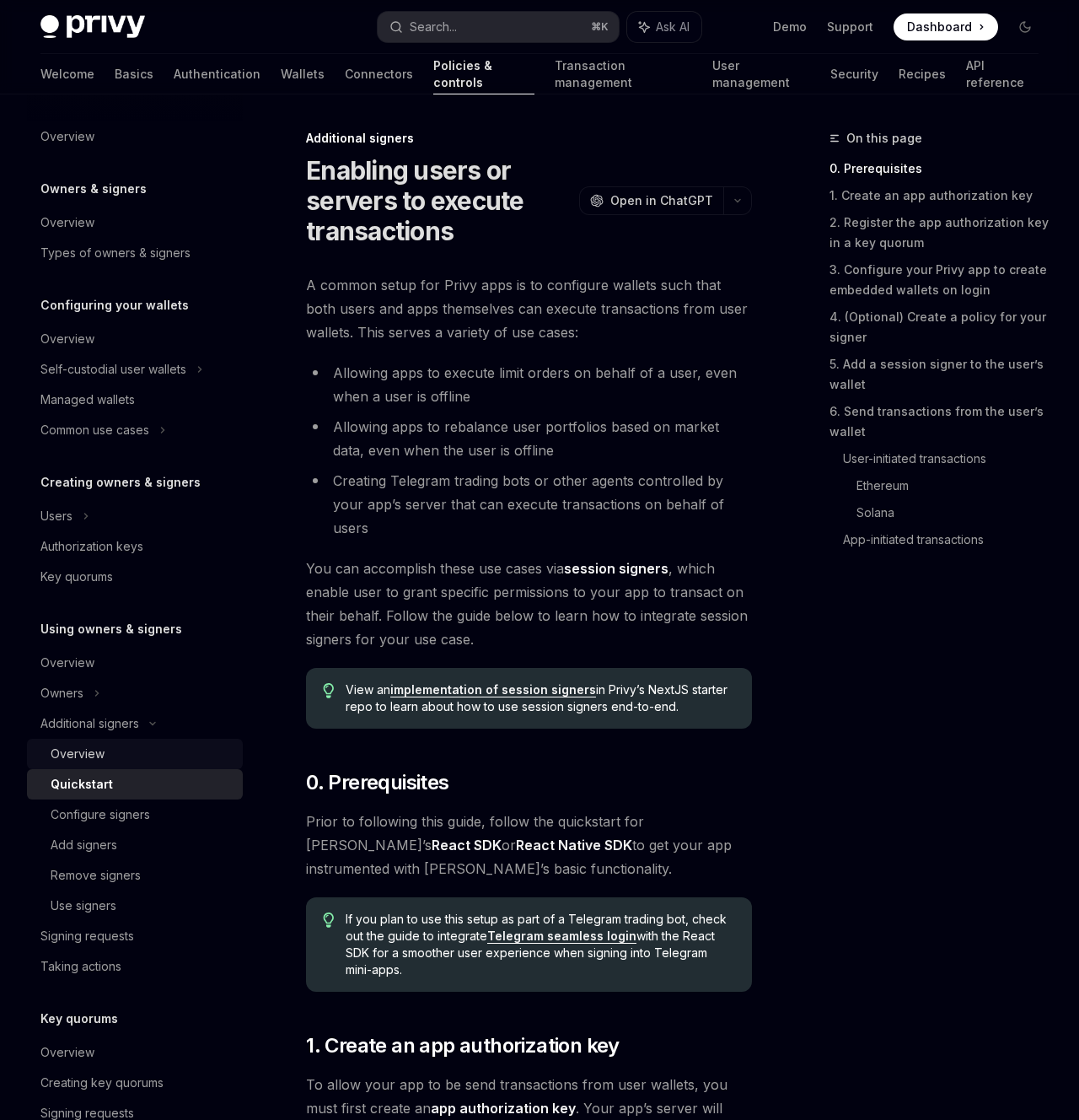
click at [119, 755] on div "Overview" at bounding box center [142, 753] width 182 height 20
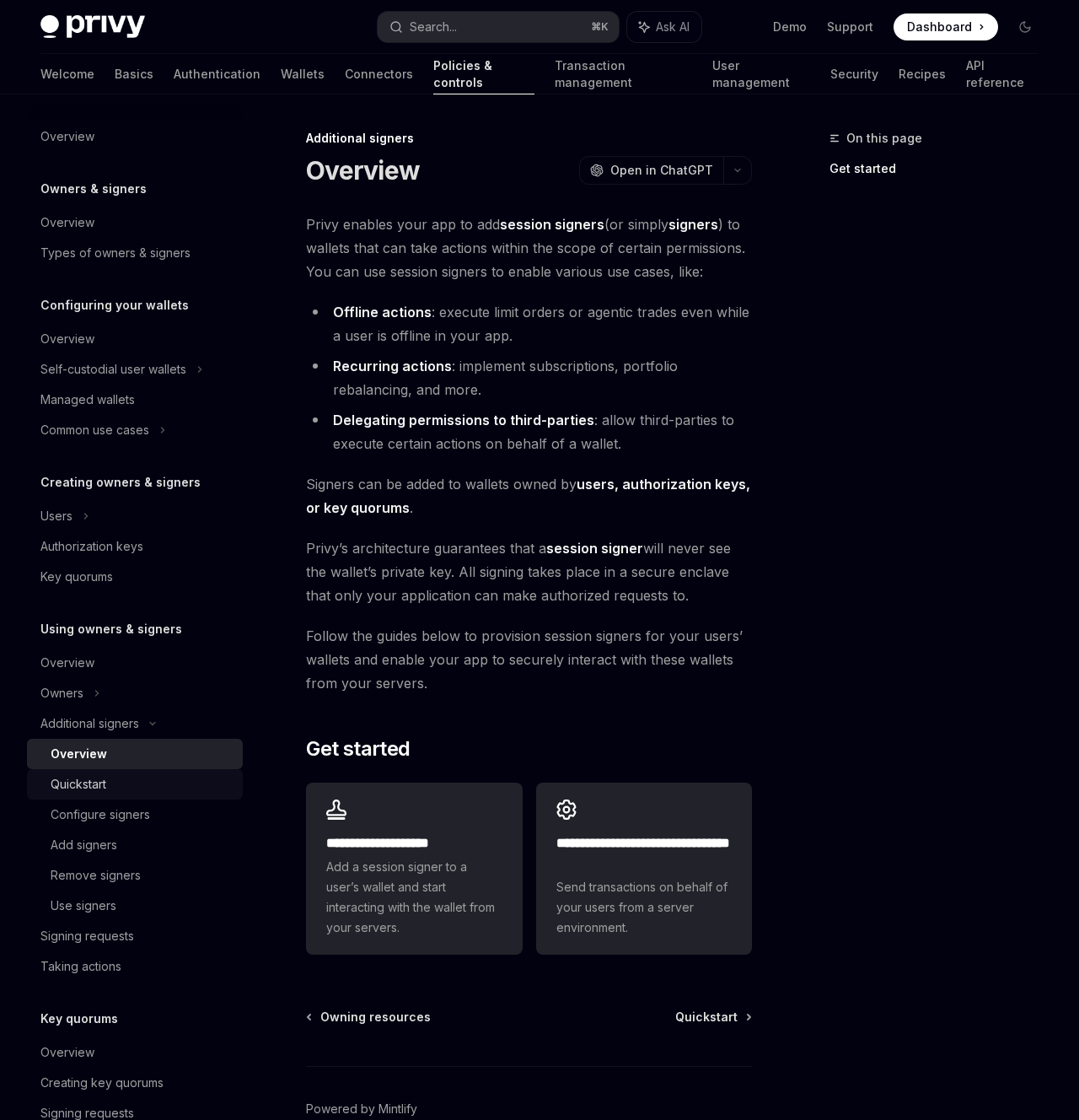
click at [126, 775] on div "Quickstart" at bounding box center [142, 784] width 182 height 20
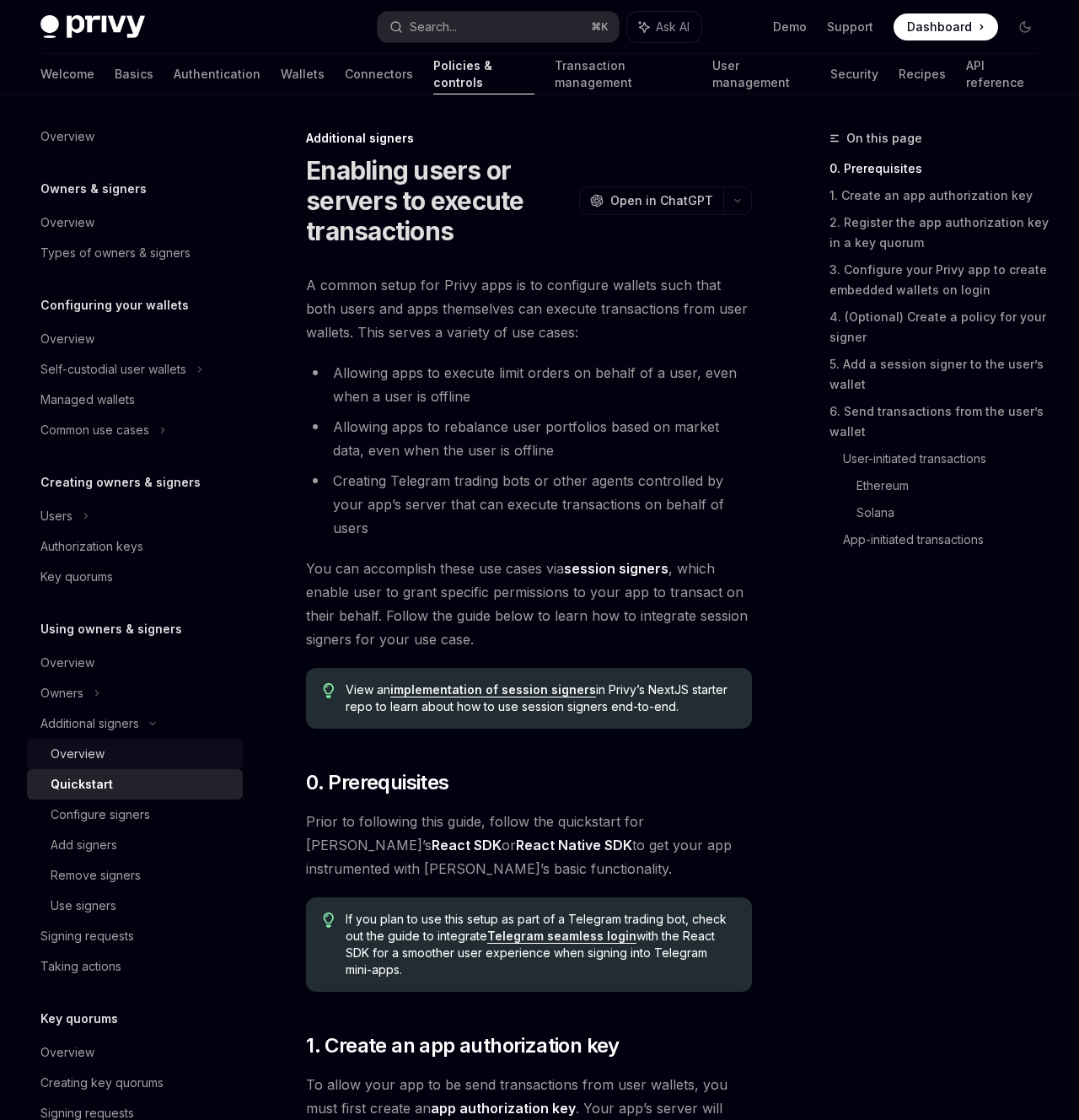
click at [110, 758] on div "Overview" at bounding box center [142, 753] width 182 height 20
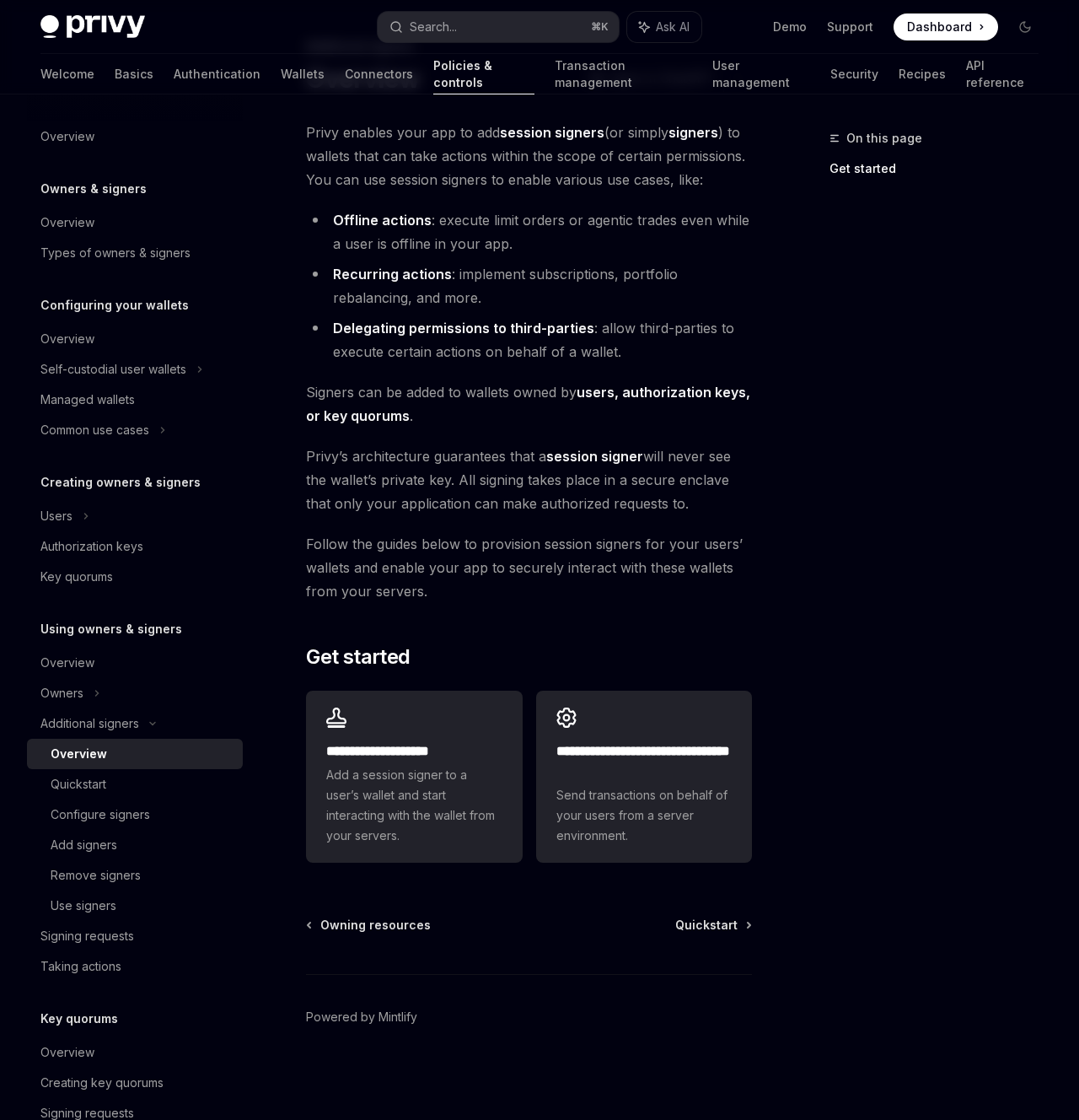
scroll to position [88, 0]
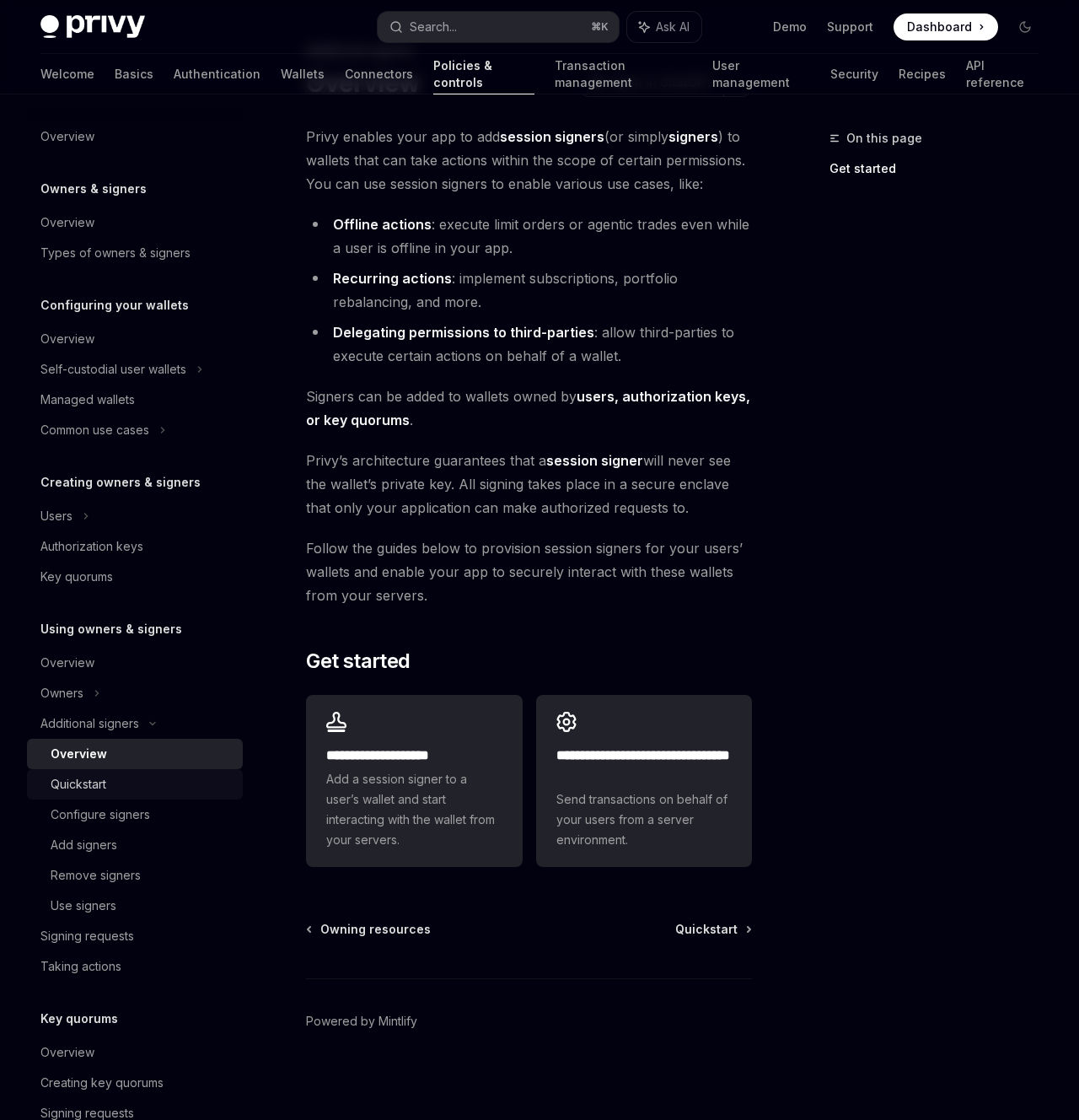
click at [83, 787] on div "Quickstart" at bounding box center [79, 784] width 56 height 20
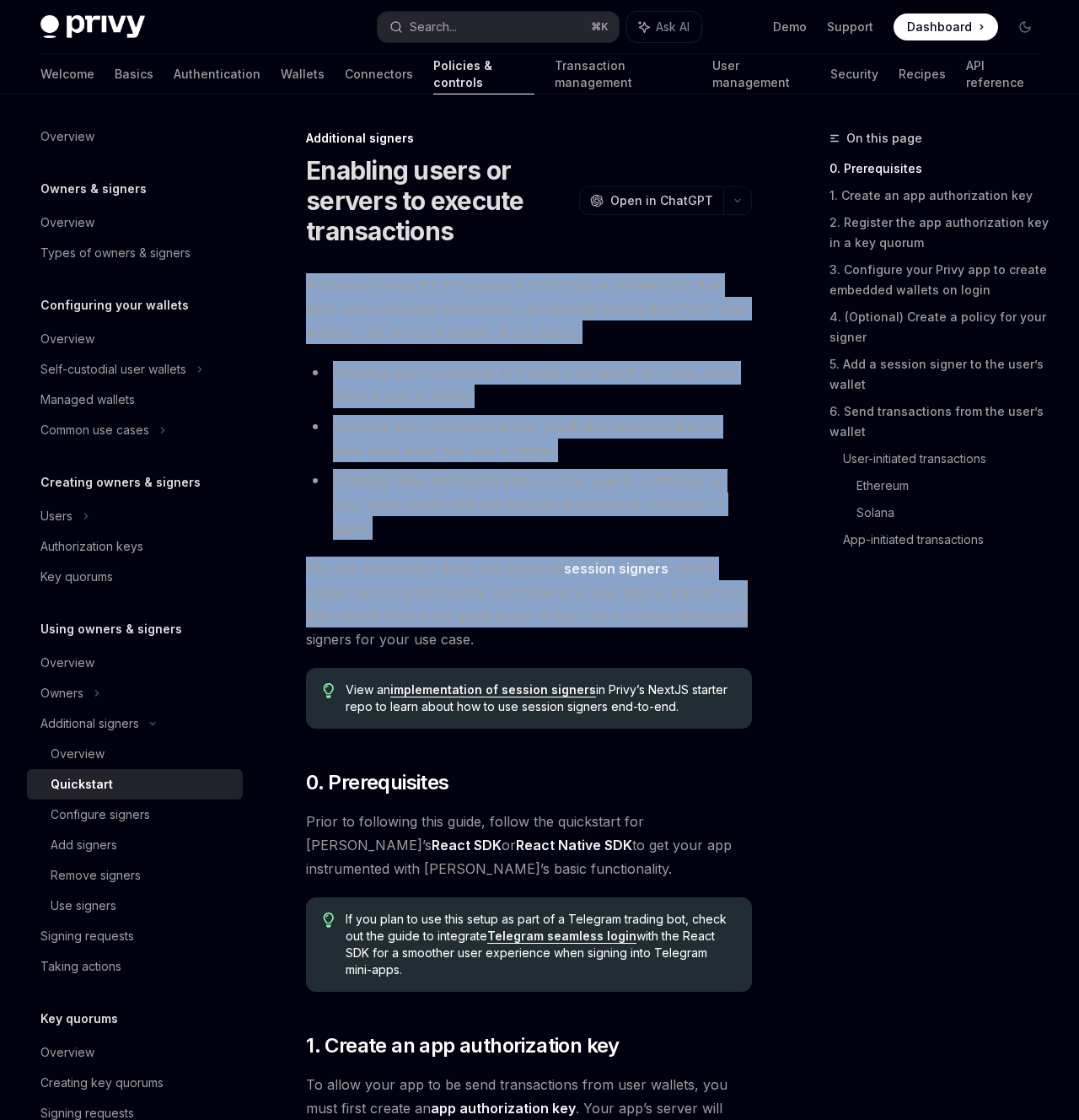
drag, startPoint x: 288, startPoint y: 266, endPoint x: 739, endPoint y: 618, distance: 572.1
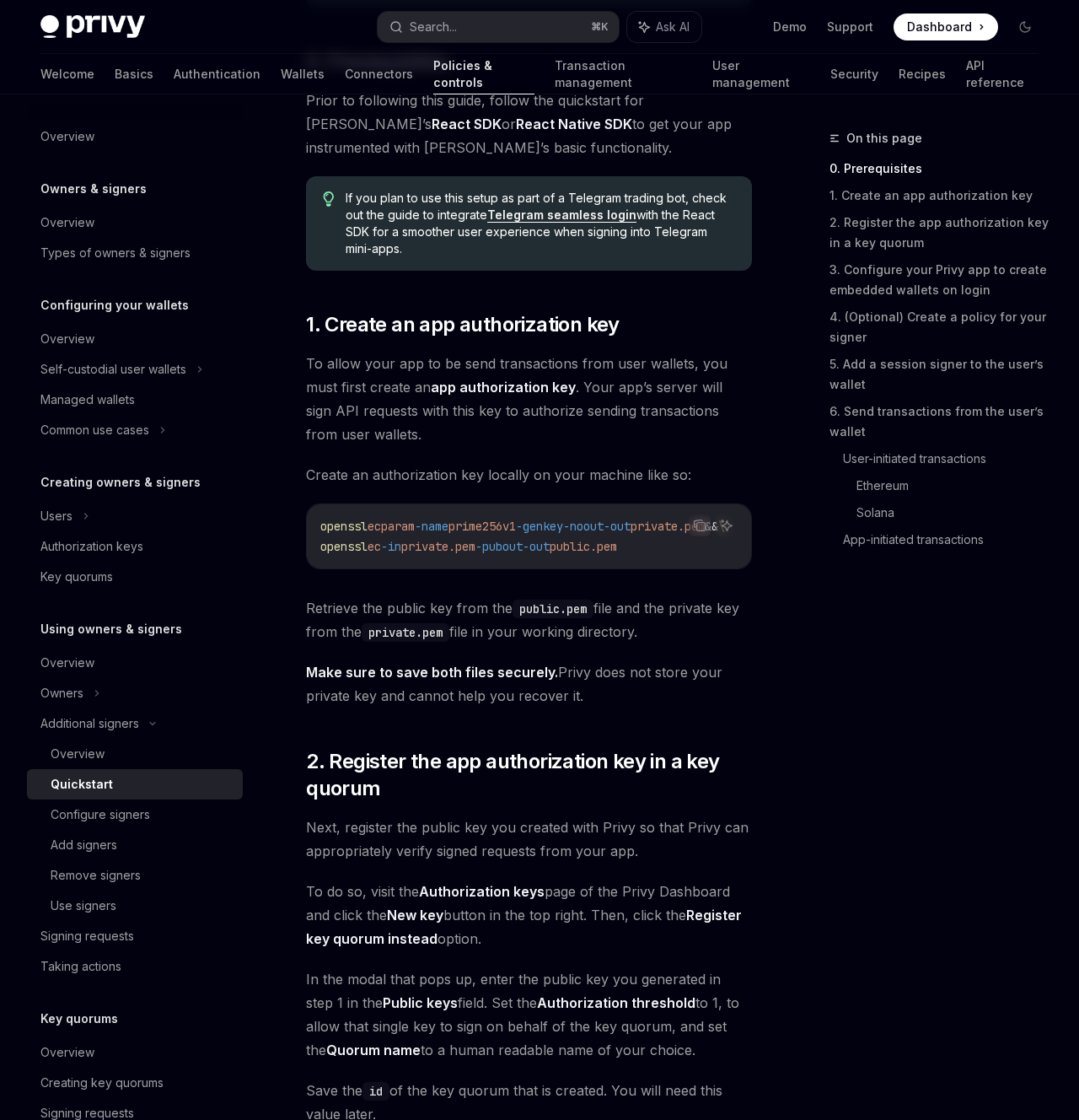
scroll to position [871, 0]
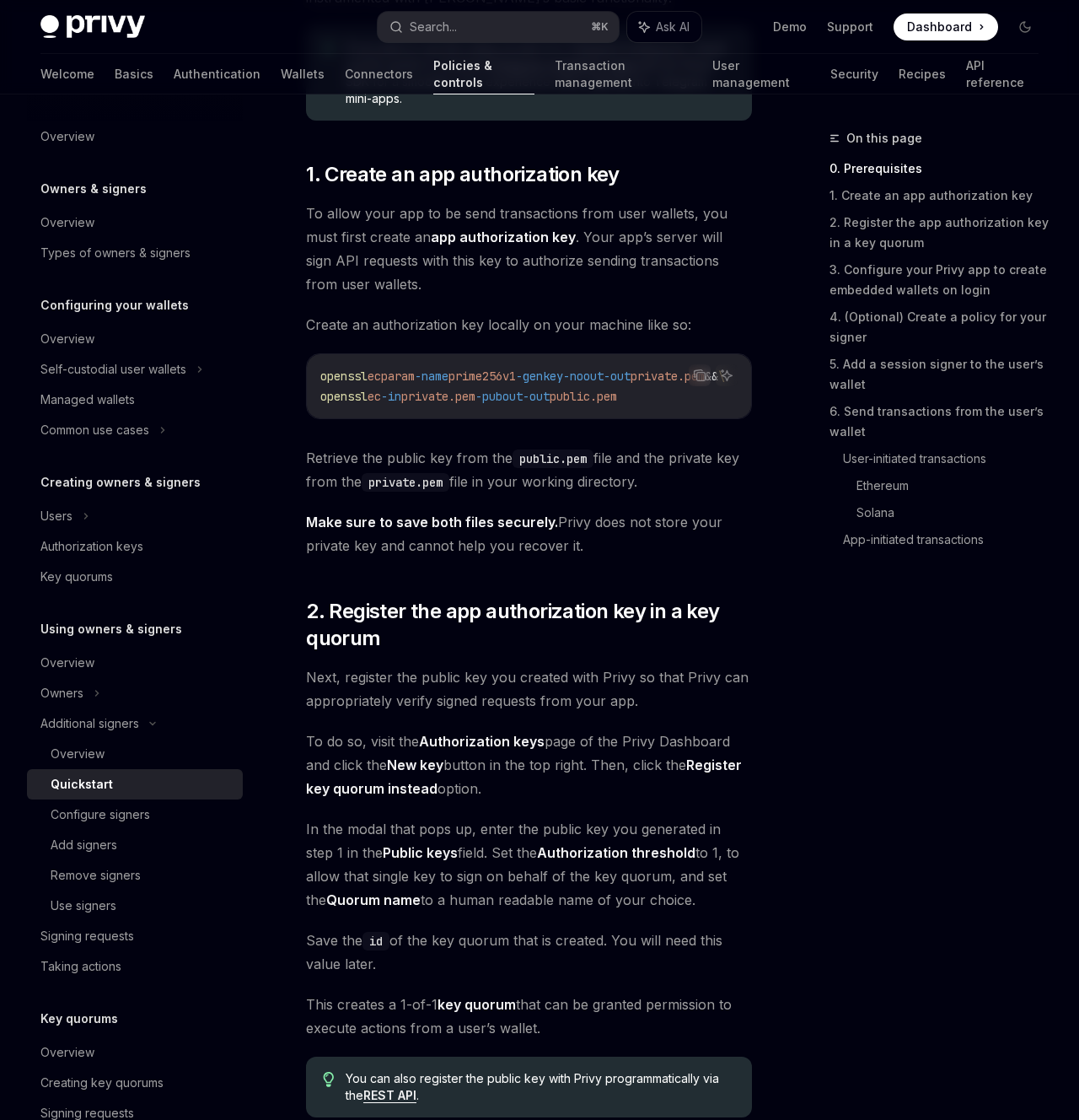
drag, startPoint x: 488, startPoint y: 394, endPoint x: 547, endPoint y: 394, distance: 59.0
click at [547, 394] on div "openssl ecparam -name prime256v1 -genkey -noout -out private.pem && \ openssl e…" at bounding box center [529, 386] width 444 height 64
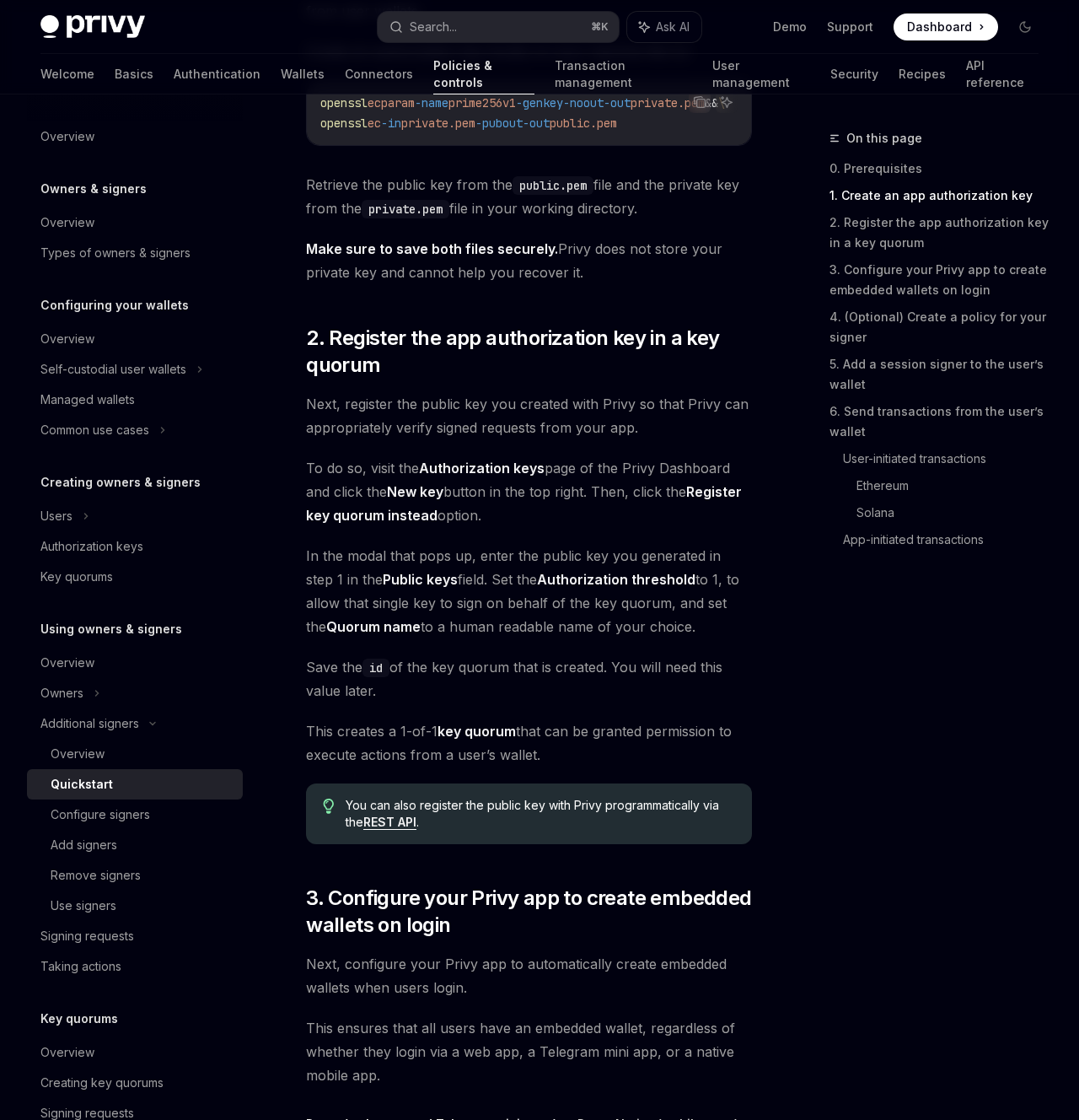
scroll to position [1288, 0]
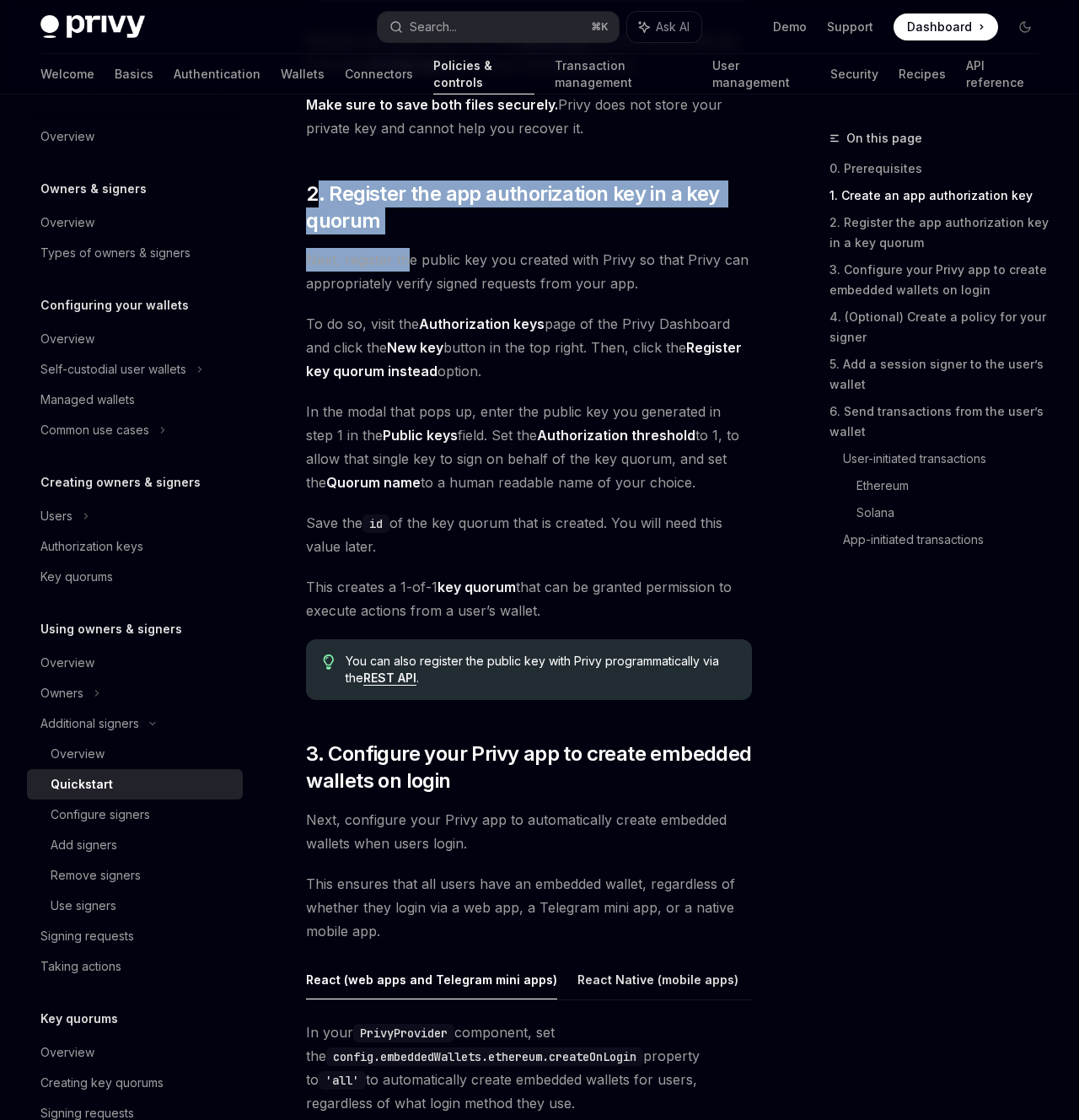
drag, startPoint x: 318, startPoint y: 174, endPoint x: 407, endPoint y: 233, distance: 106.8
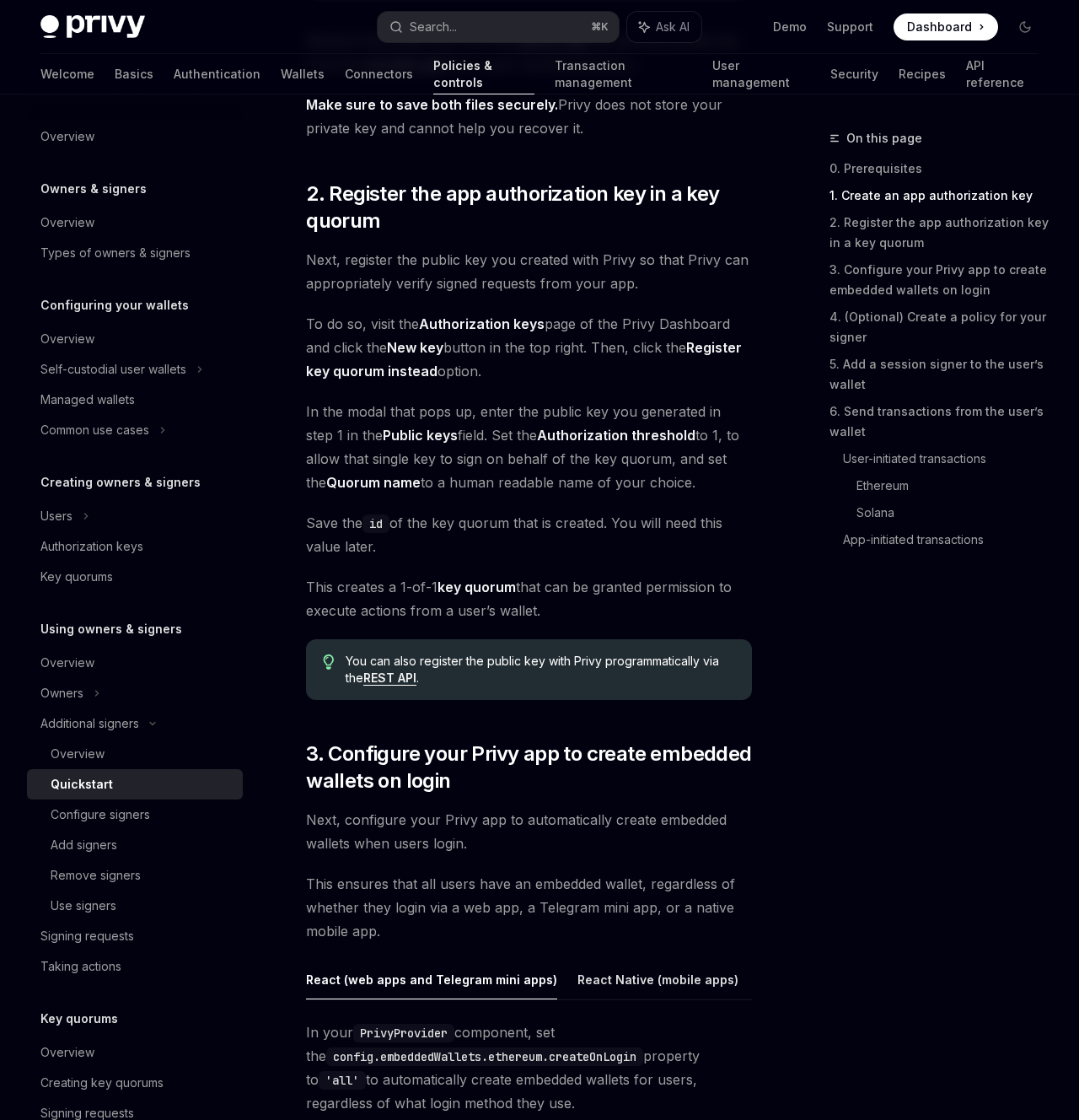
click at [417, 247] on span "Next, register the public key you created with Privy so that Privy can appropri…" at bounding box center [529, 271] width 446 height 47
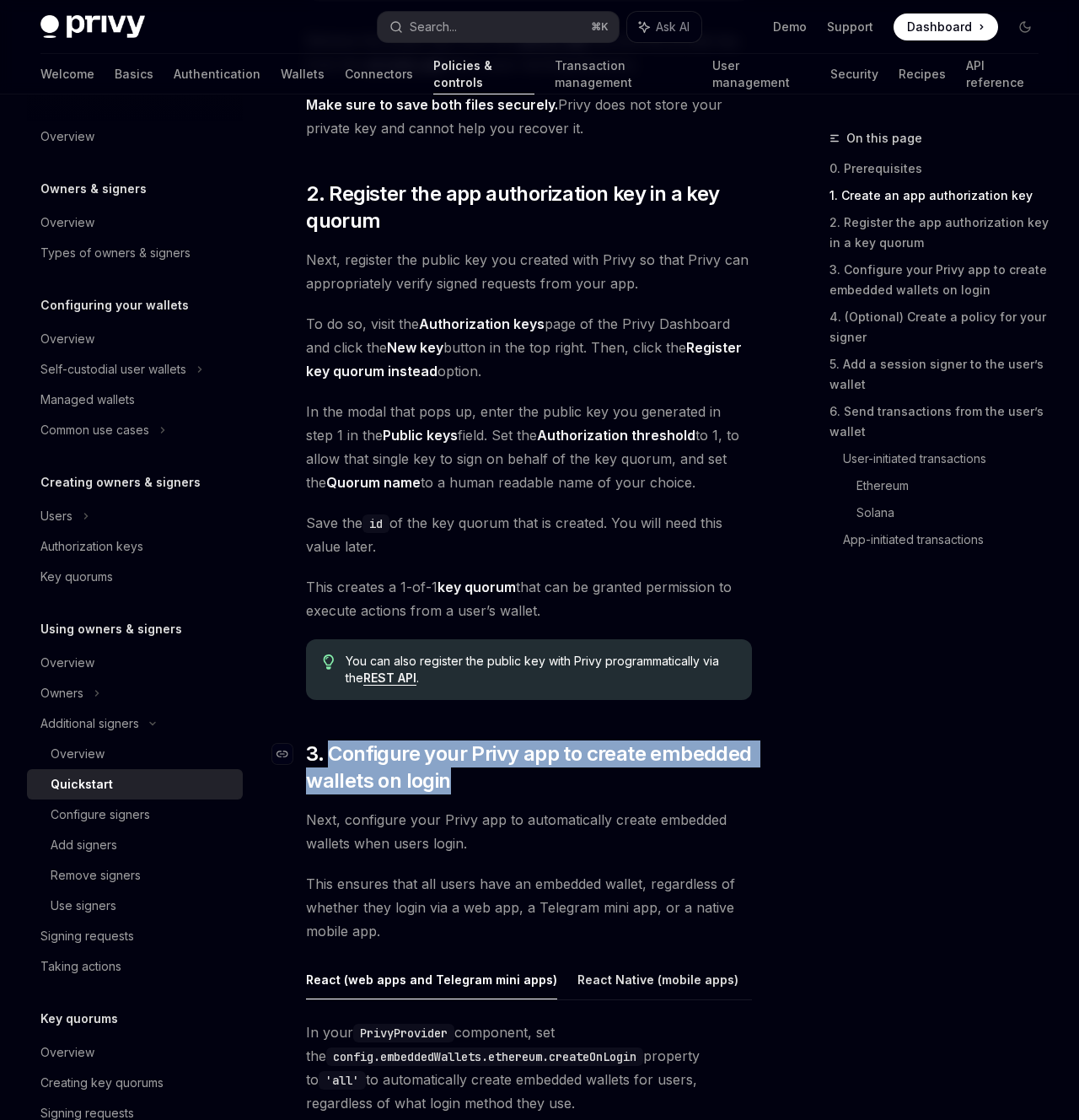
drag, startPoint x: 463, startPoint y: 758, endPoint x: 328, endPoint y: 737, distance: 136.6
click at [328, 740] on span "3. Configure your Privy app to create embedded wallets on login" at bounding box center [529, 767] width 446 height 54
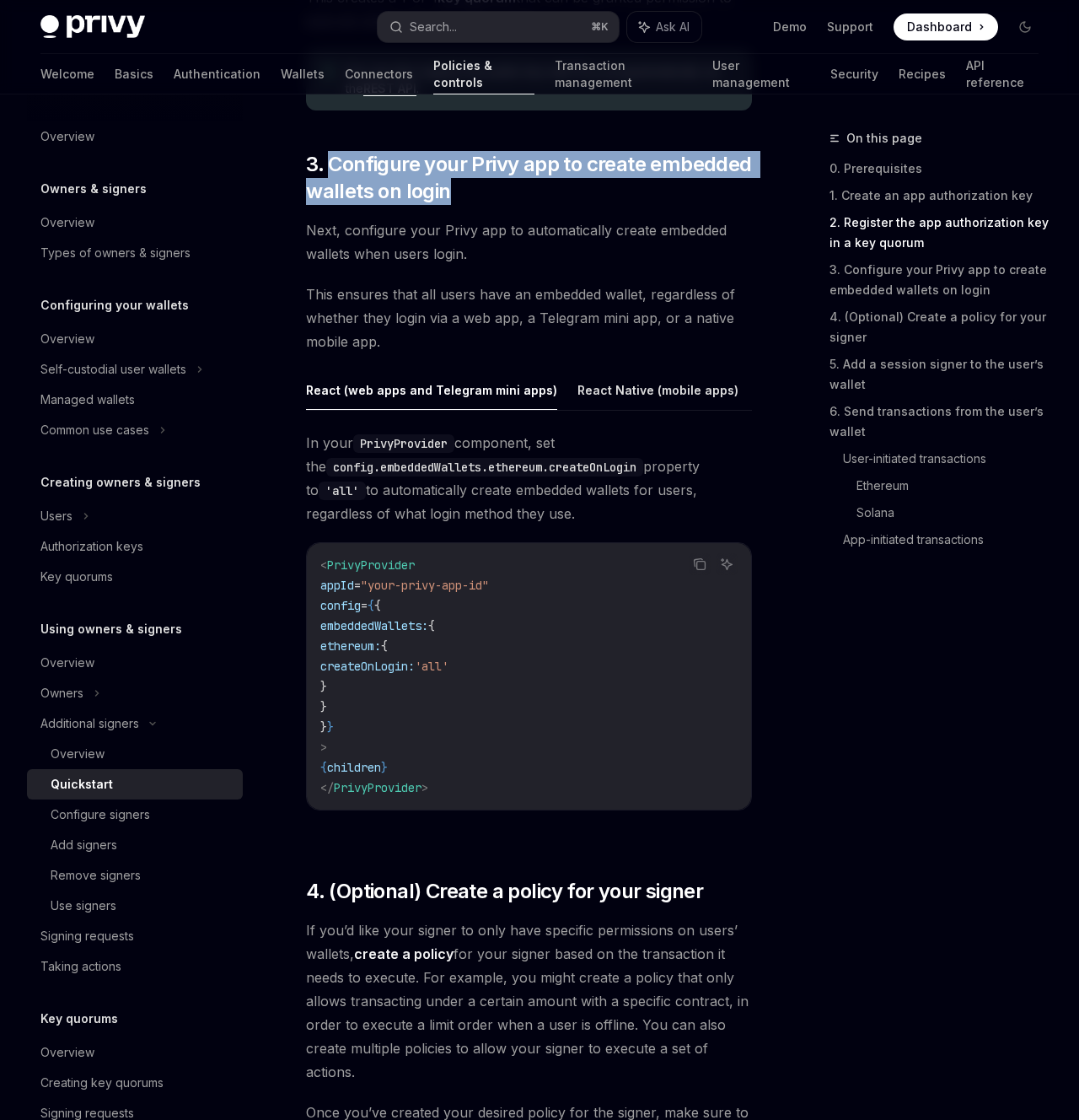
scroll to position [1884, 0]
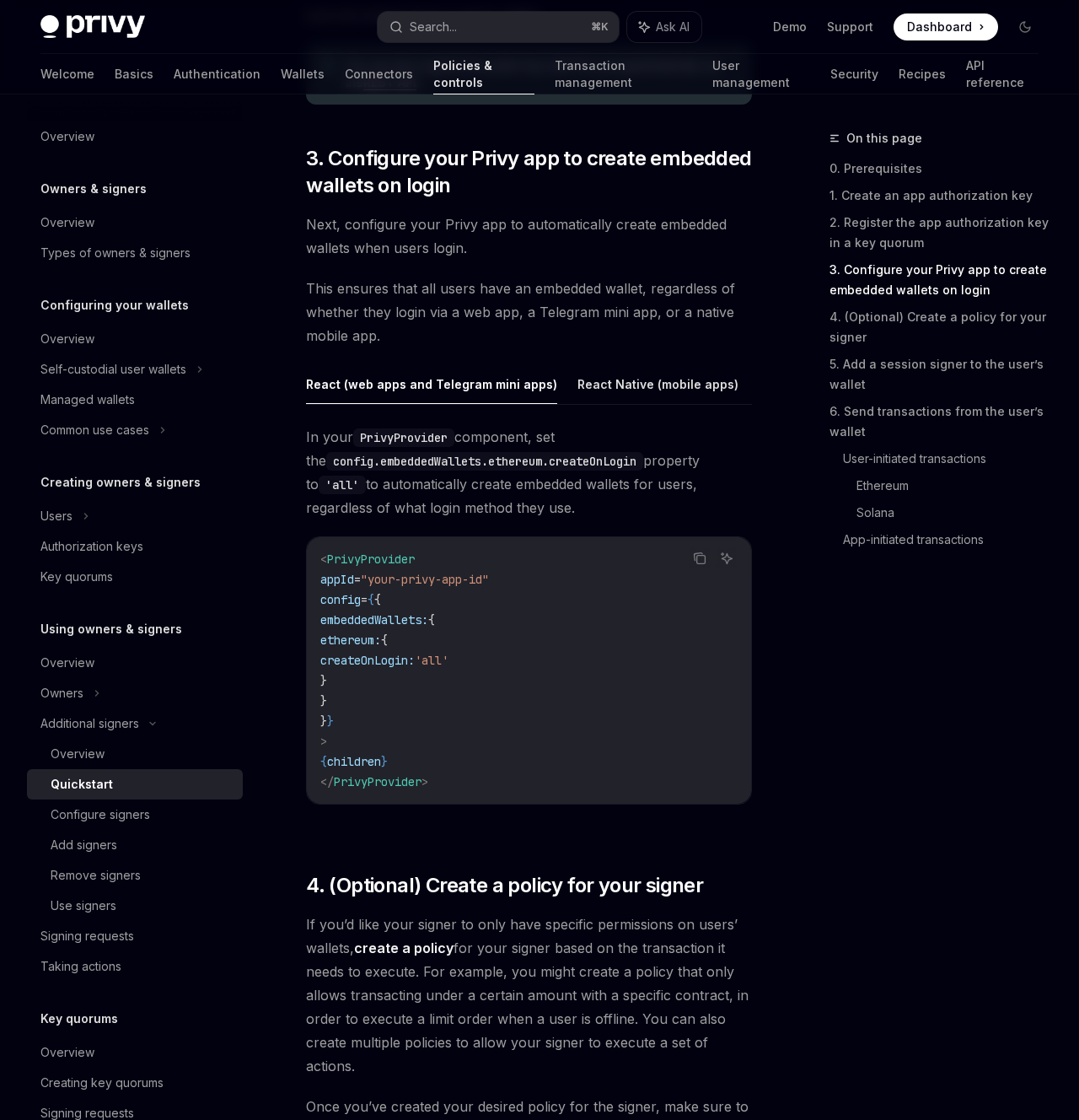
click at [881, 748] on div "On this page 0. Prerequisites 1. Create an app authorization key 2. Register th…" at bounding box center [923, 624] width 256 height 992
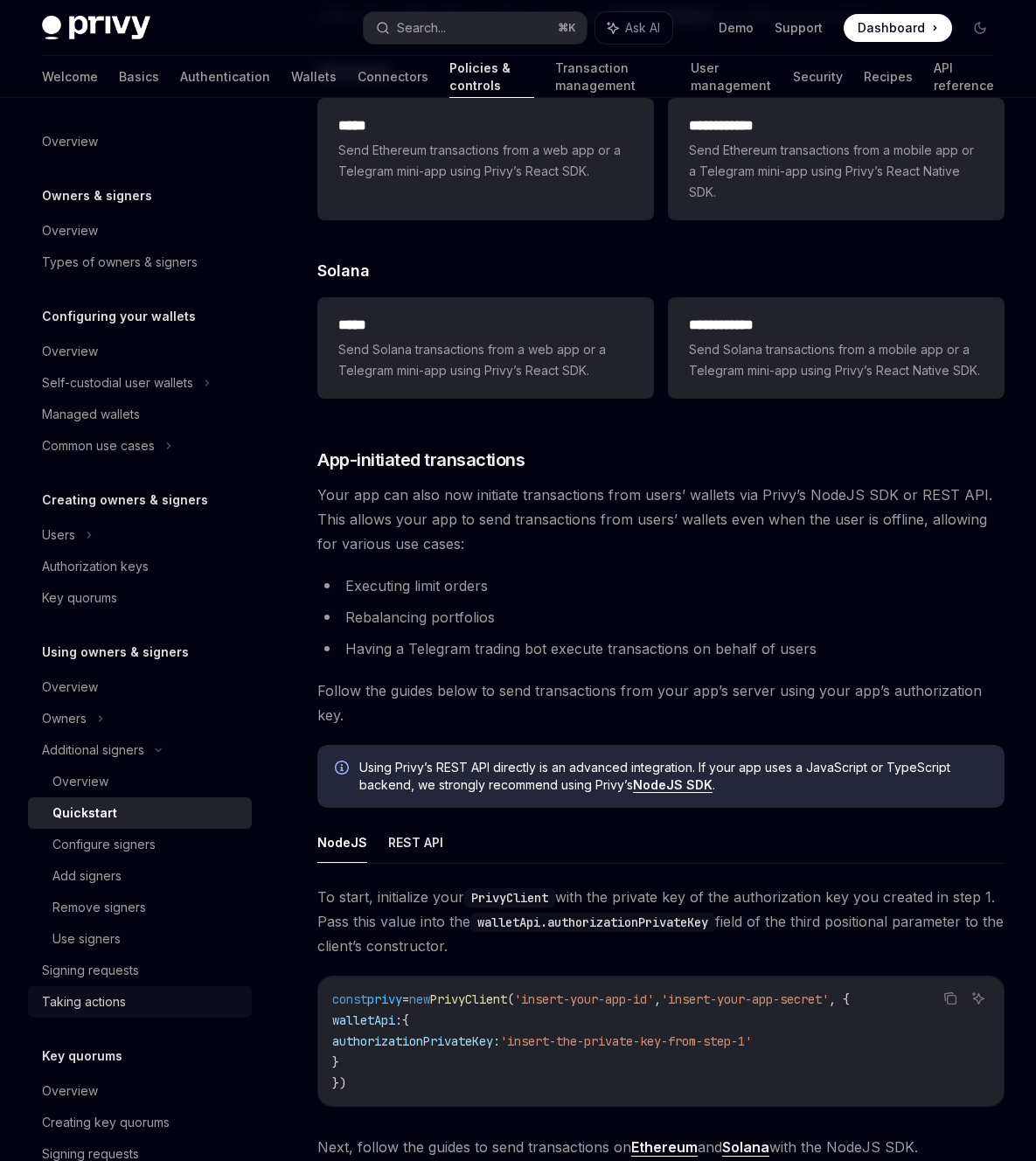
scroll to position [4056, 0]
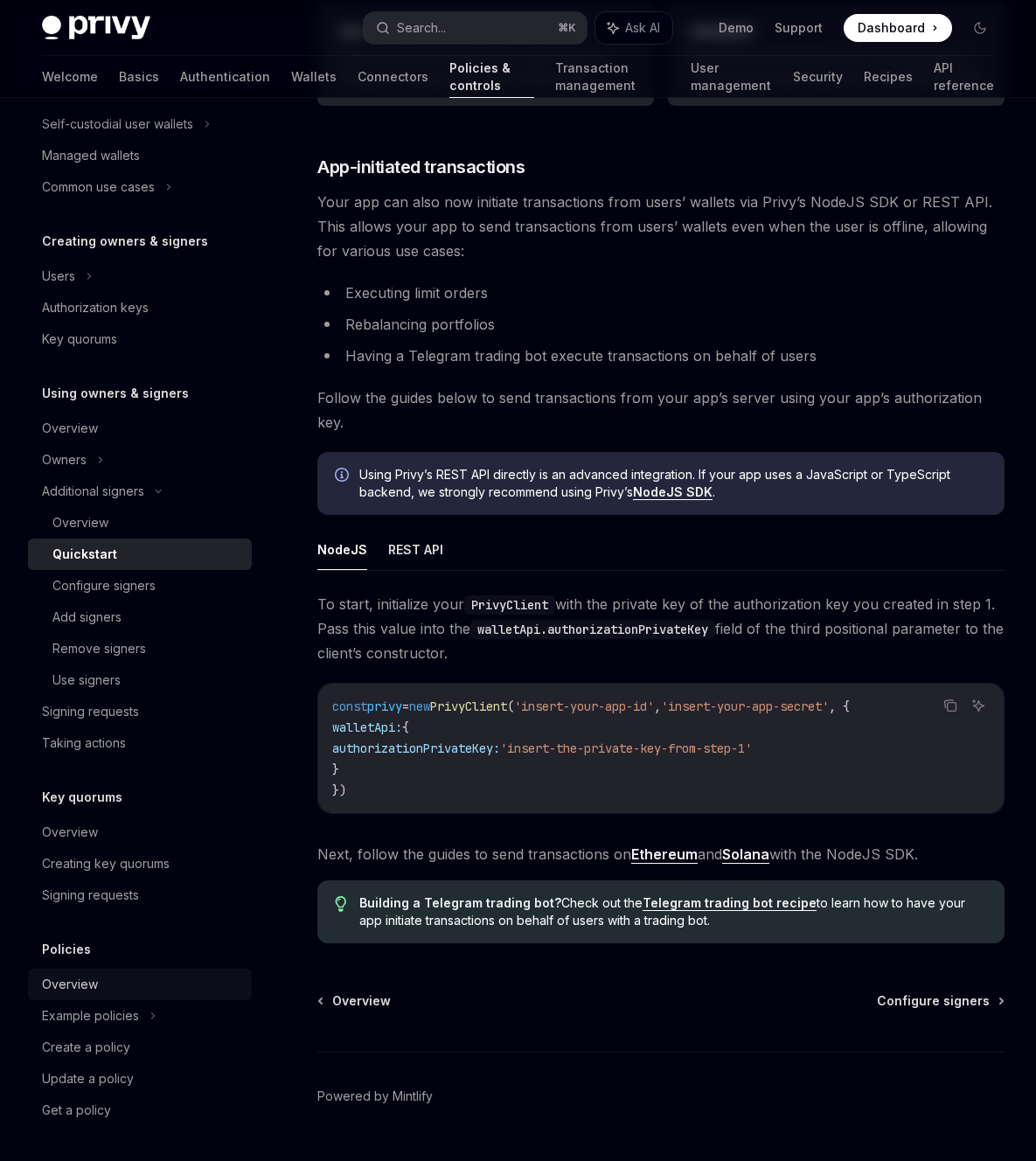
click at [99, 990] on div "Overview" at bounding box center [142, 984] width 200 height 21
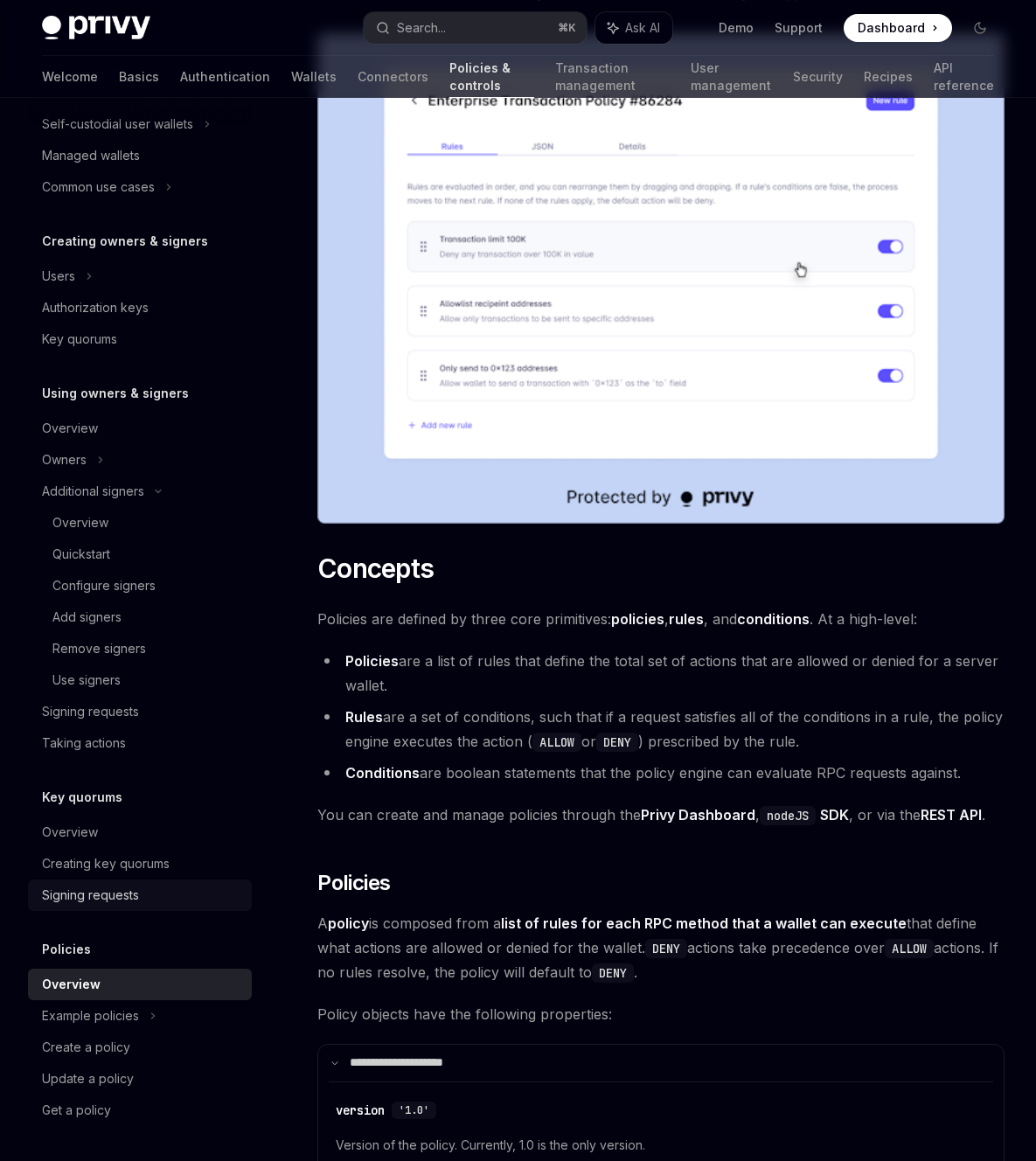
scroll to position [522, 0]
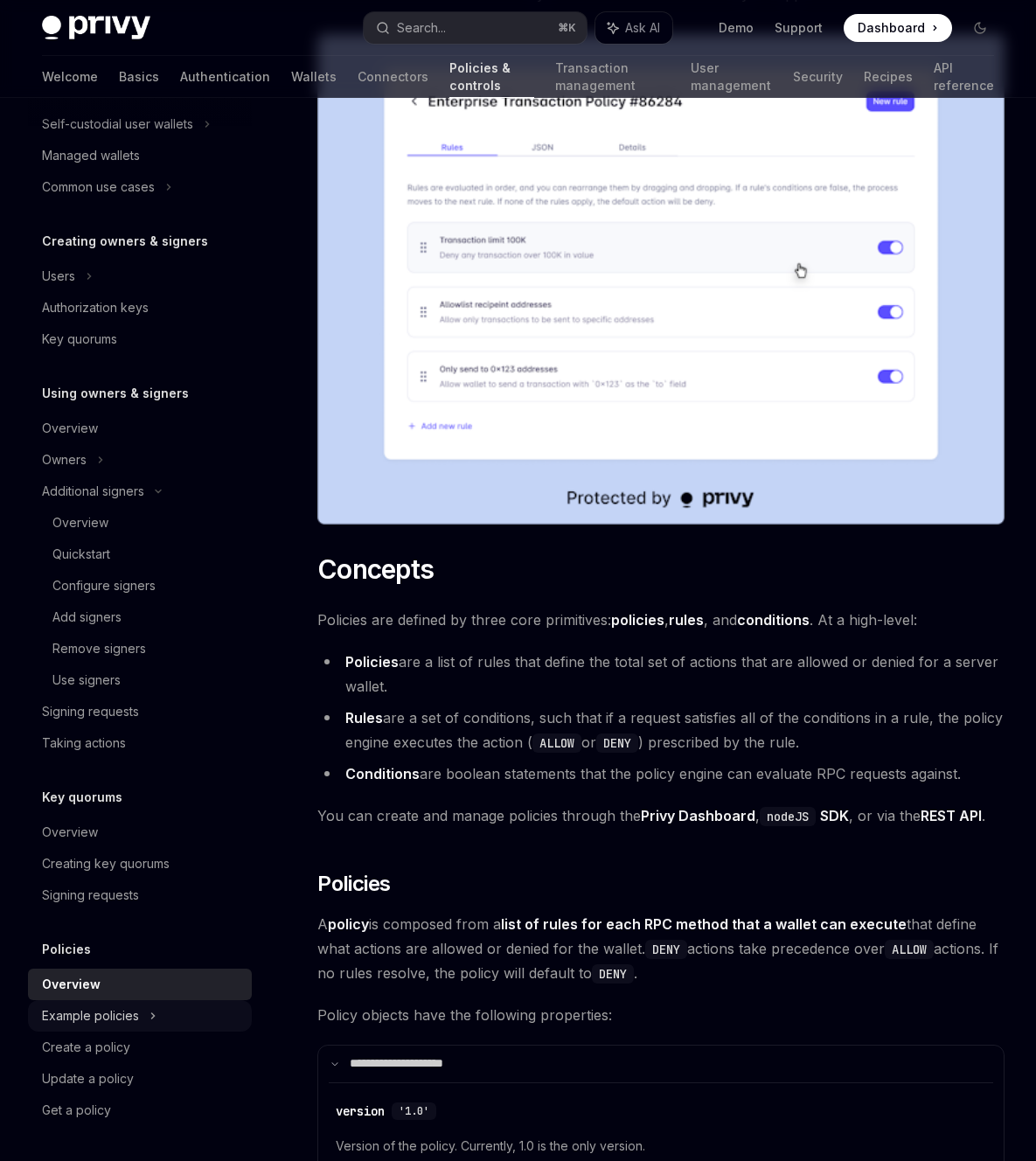
click at [116, 1015] on div "Example policies" at bounding box center [90, 1016] width 97 height 21
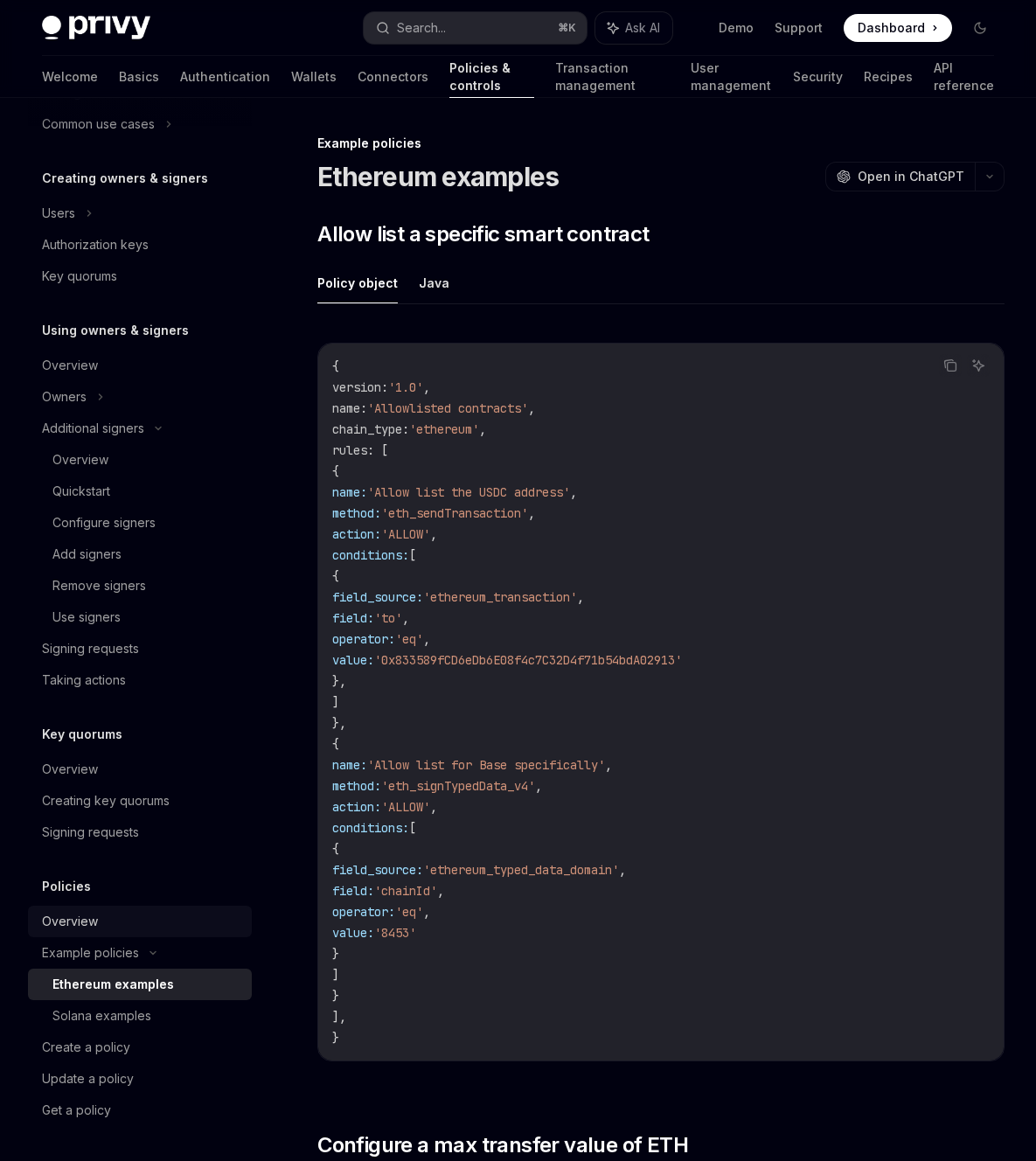
scroll to position [228, 0]
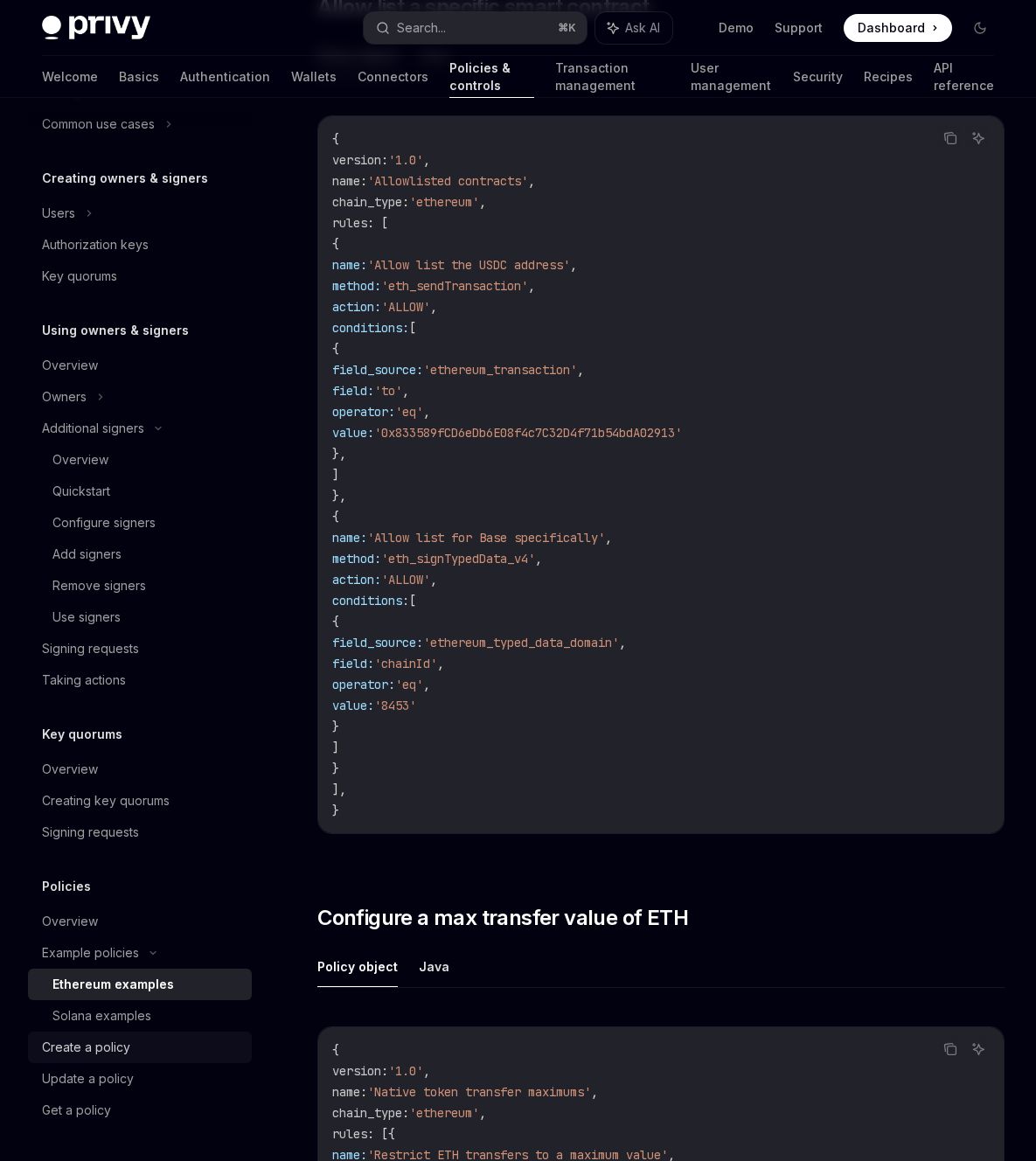
click at [156, 1039] on div "Create a policy" at bounding box center [142, 1047] width 200 height 21
type textarea "*"
